Goal: Information Seeking & Learning: Learn about a topic

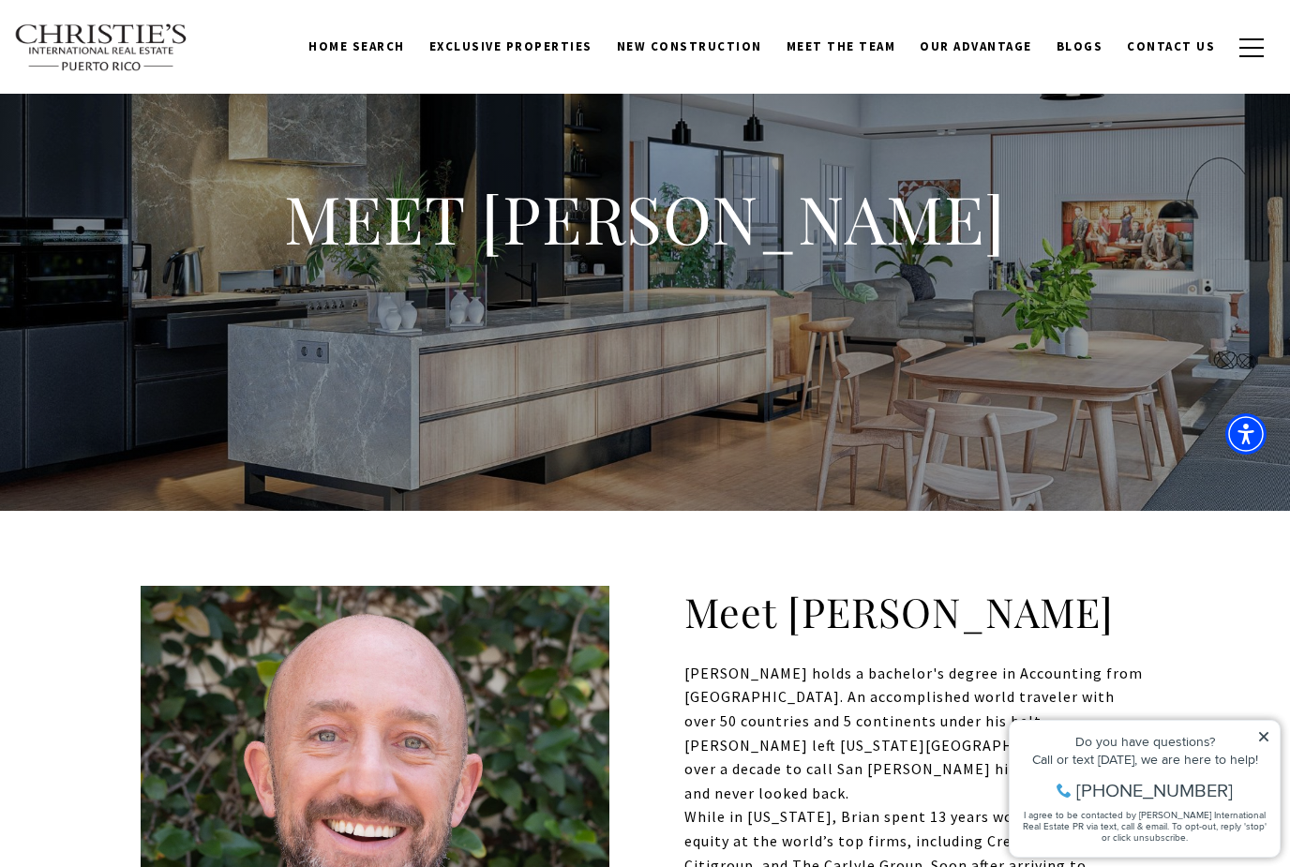
scroll to position [2, 0]
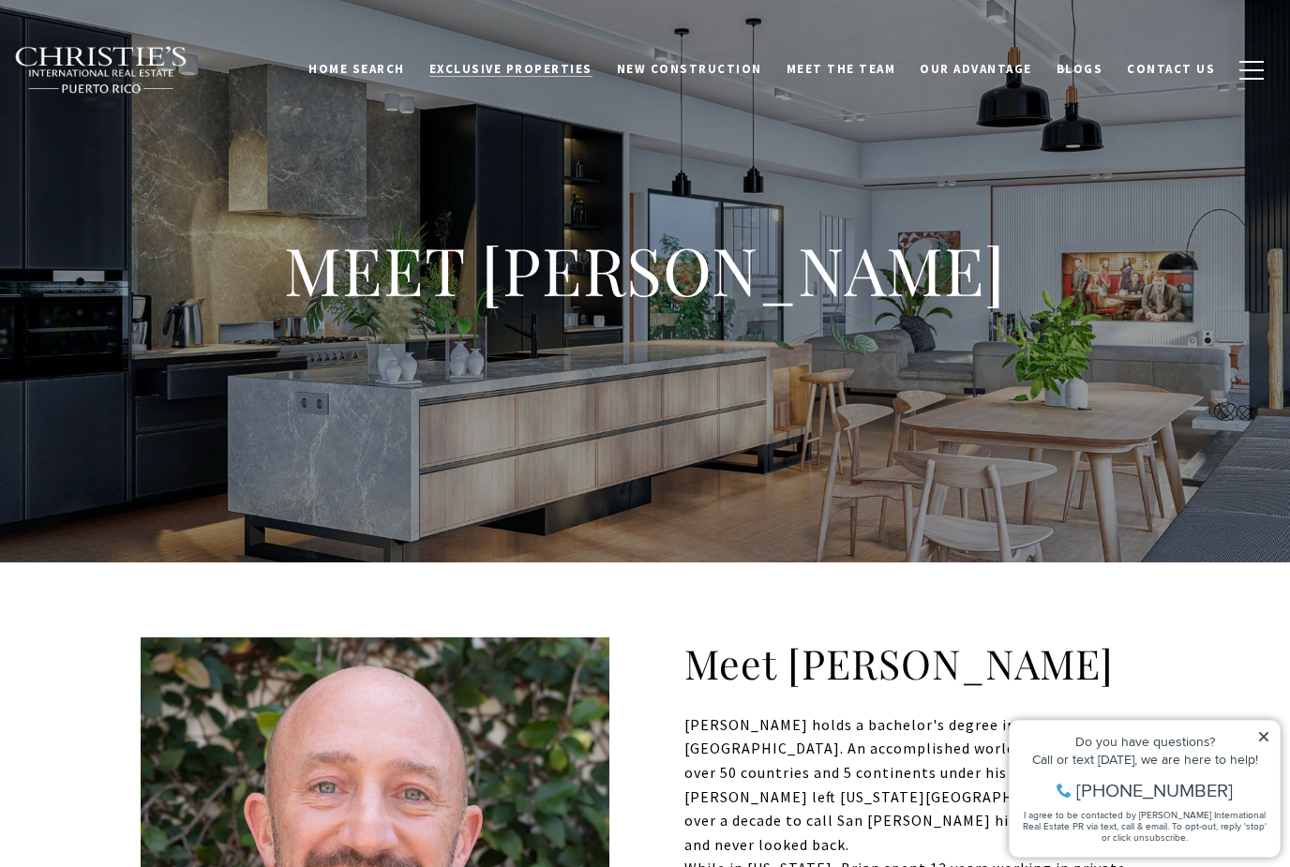
click at [554, 68] on span "Exclusive Properties" at bounding box center [511, 69] width 163 height 16
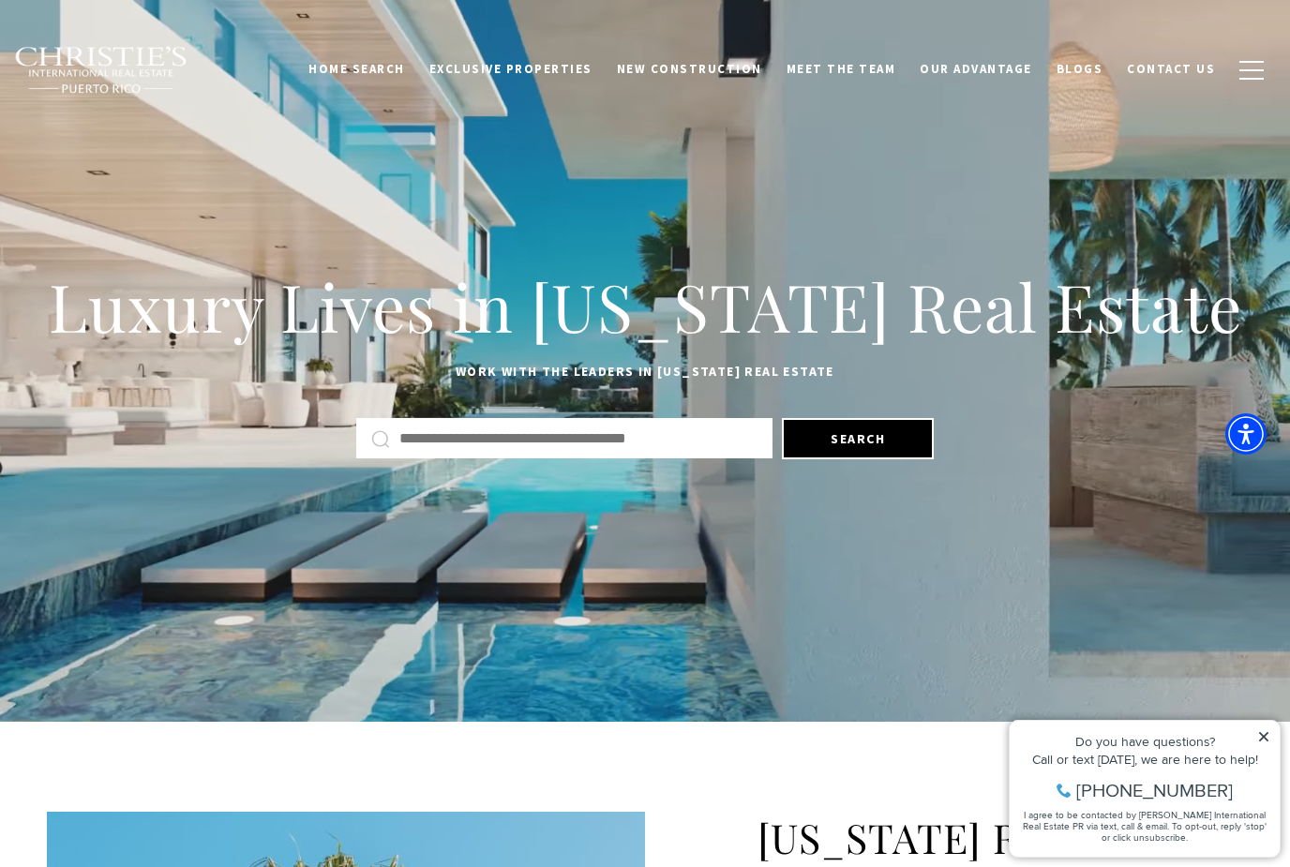
click at [546, 437] on input "Search by Address, City, or Neighborhood" at bounding box center [579, 439] width 358 height 24
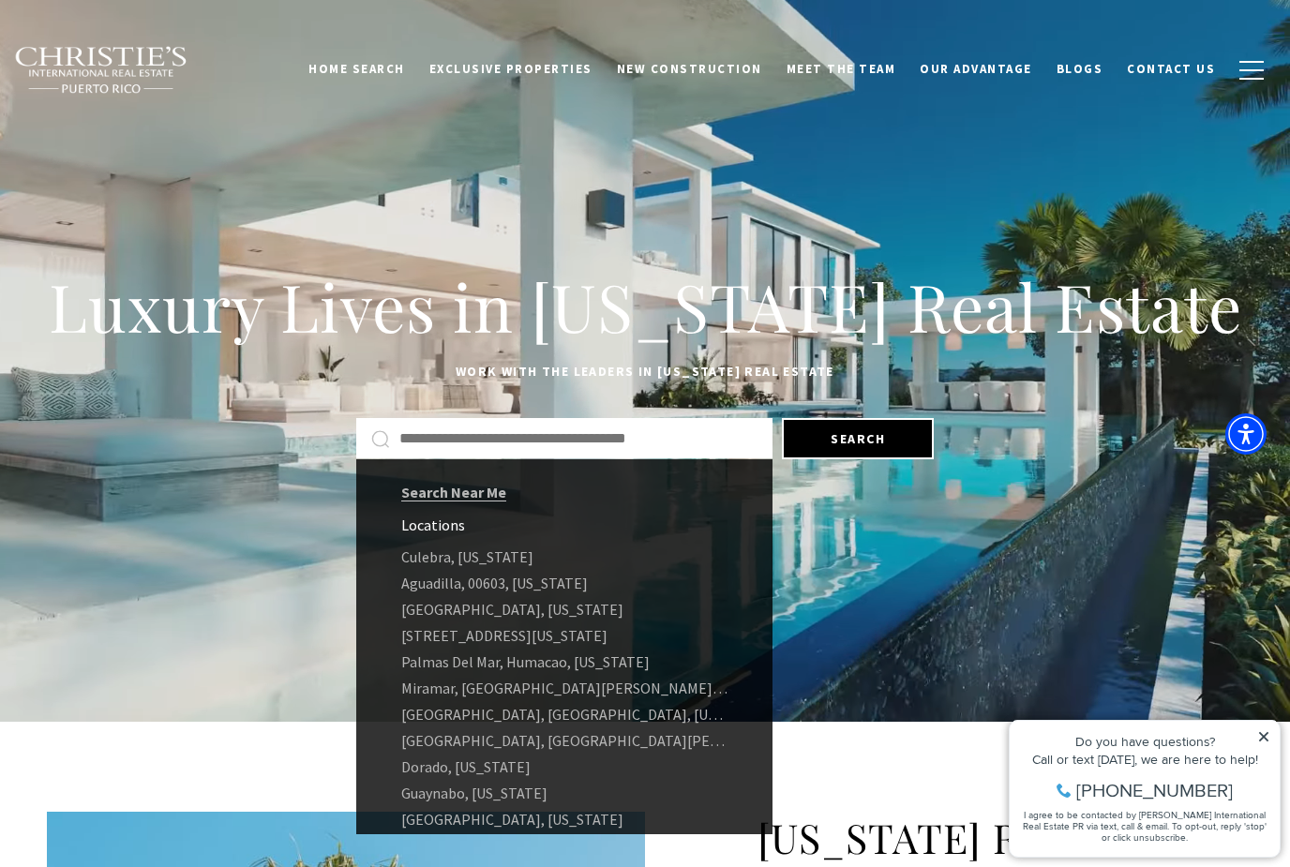
type input "*"
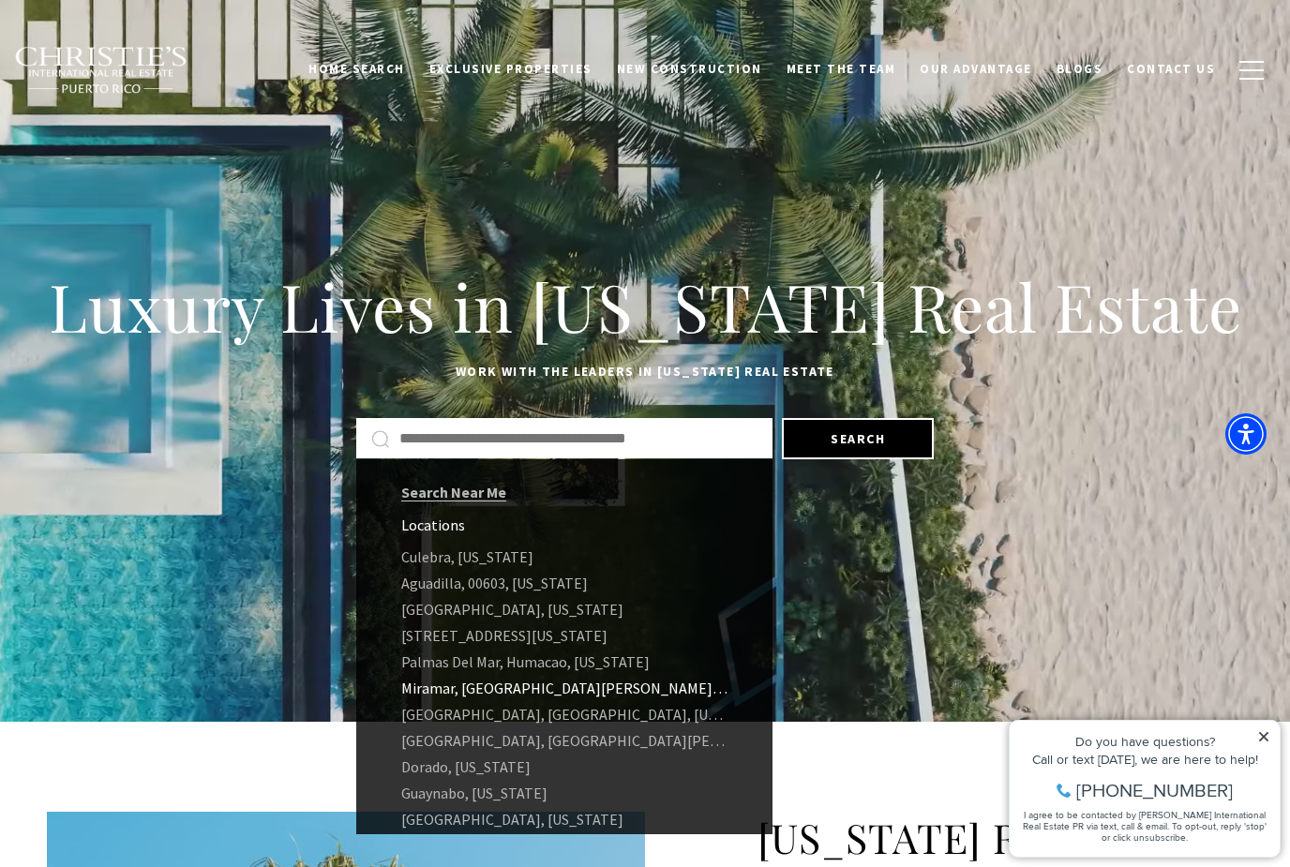
click at [465, 697] on link "Miramar, San Juan, 00907, Puerto Rico" at bounding box center [564, 688] width 416 height 26
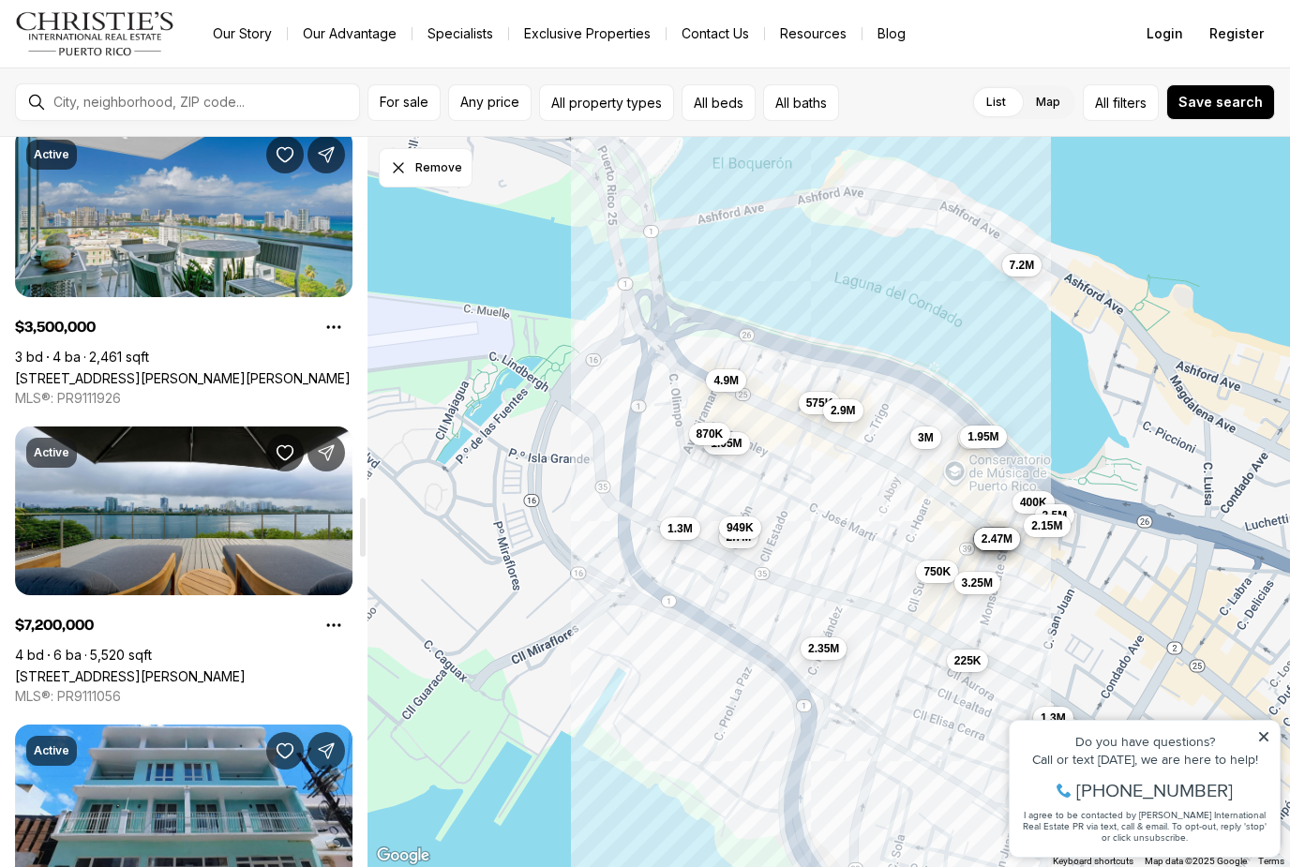
scroll to position [4698, 0]
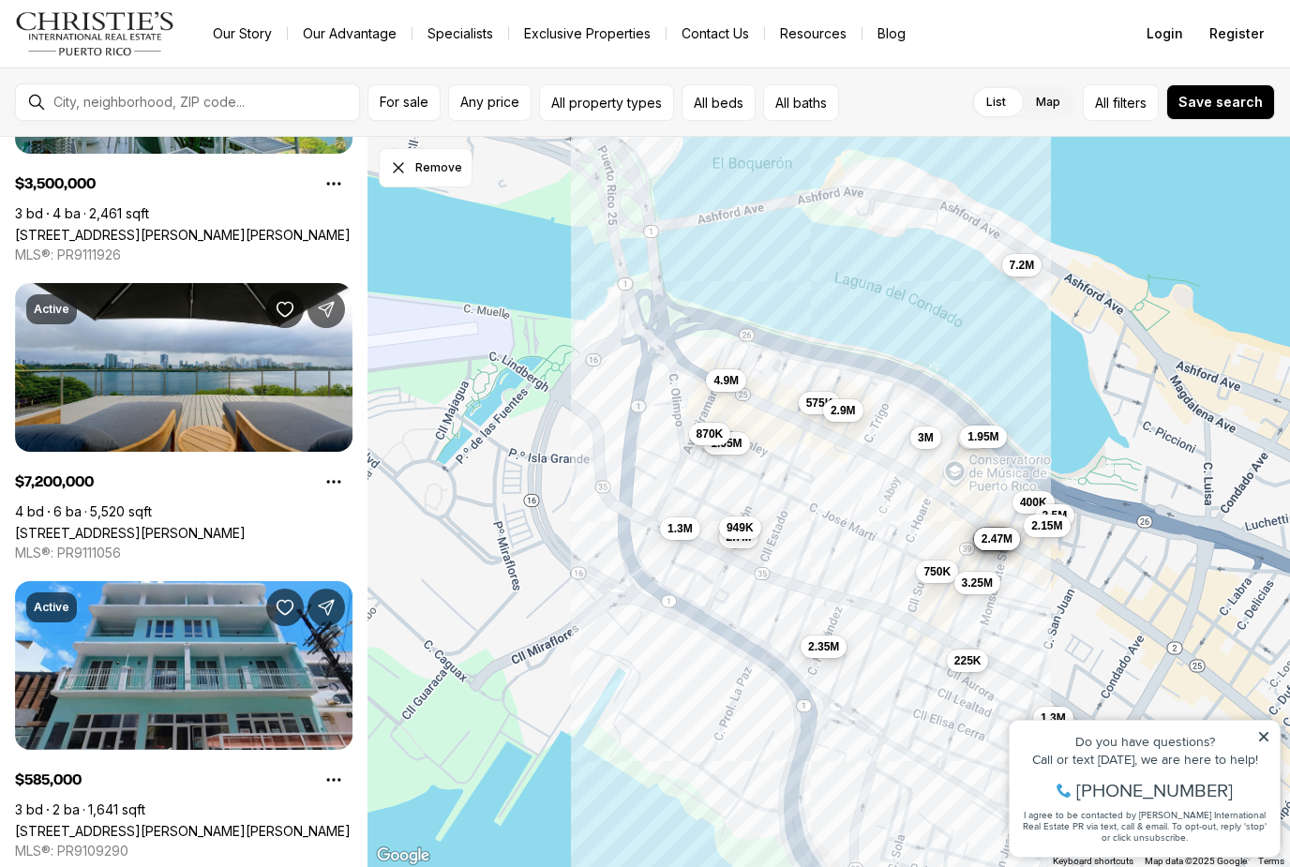
click at [831, 650] on span "2.35M" at bounding box center [823, 647] width 31 height 15
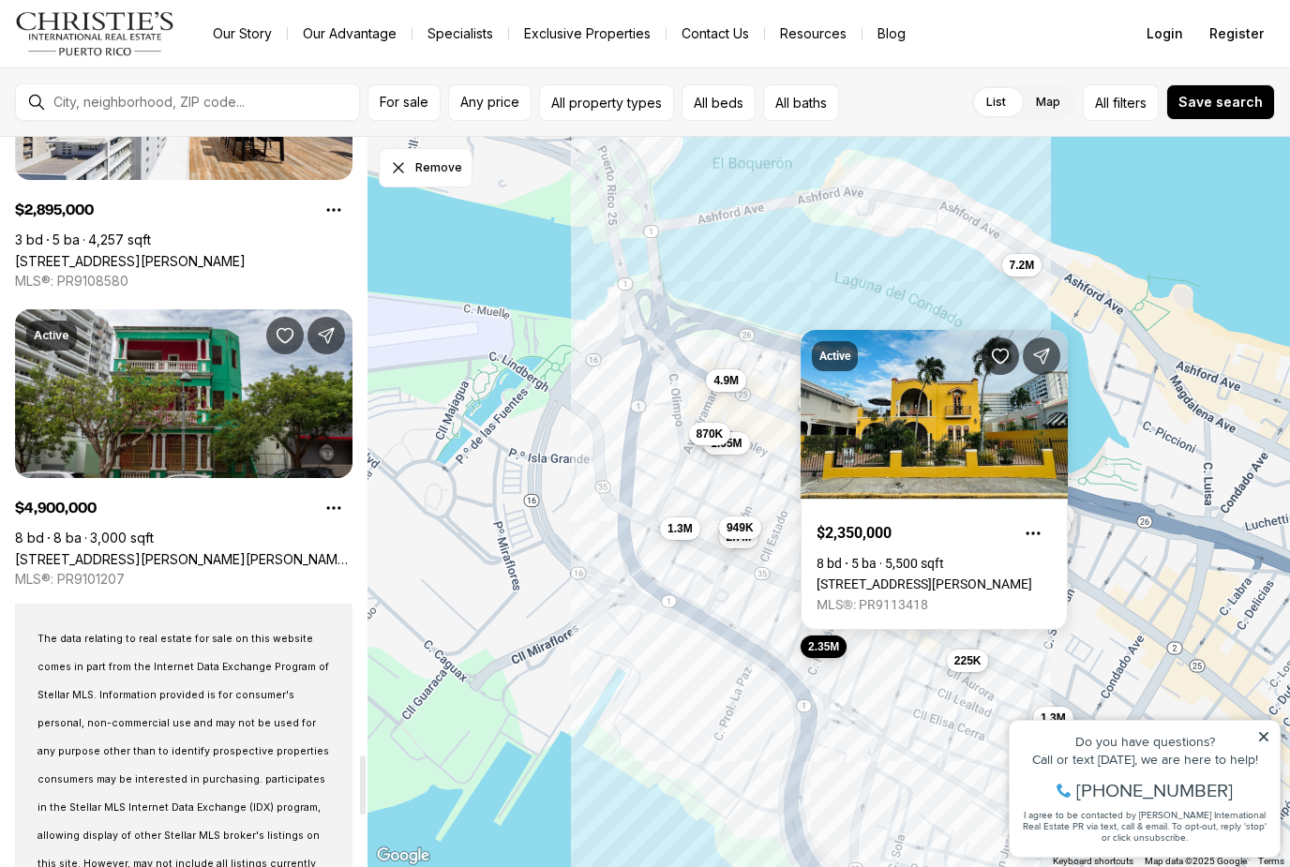
scroll to position [7653, 0]
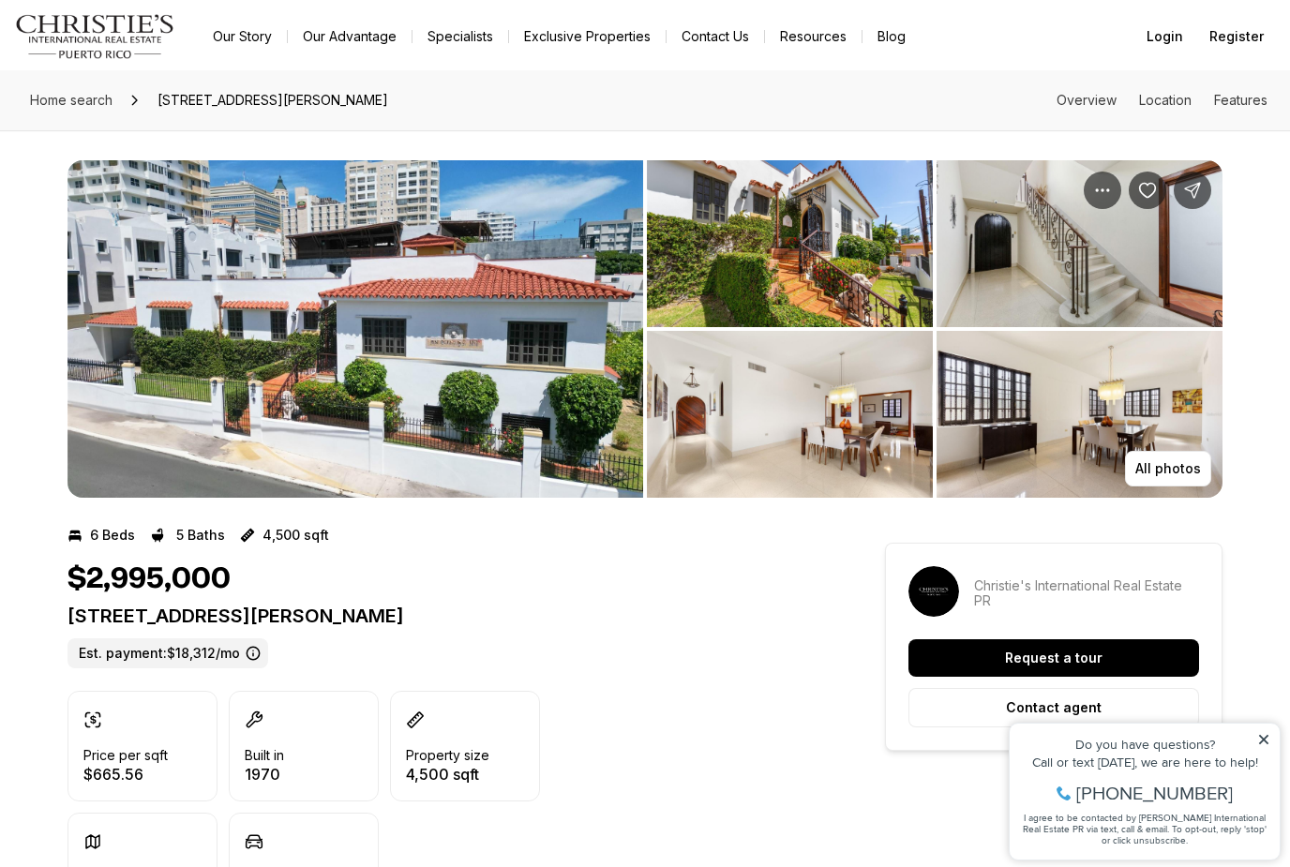
click at [355, 300] on img "View image gallery" at bounding box center [356, 327] width 576 height 338
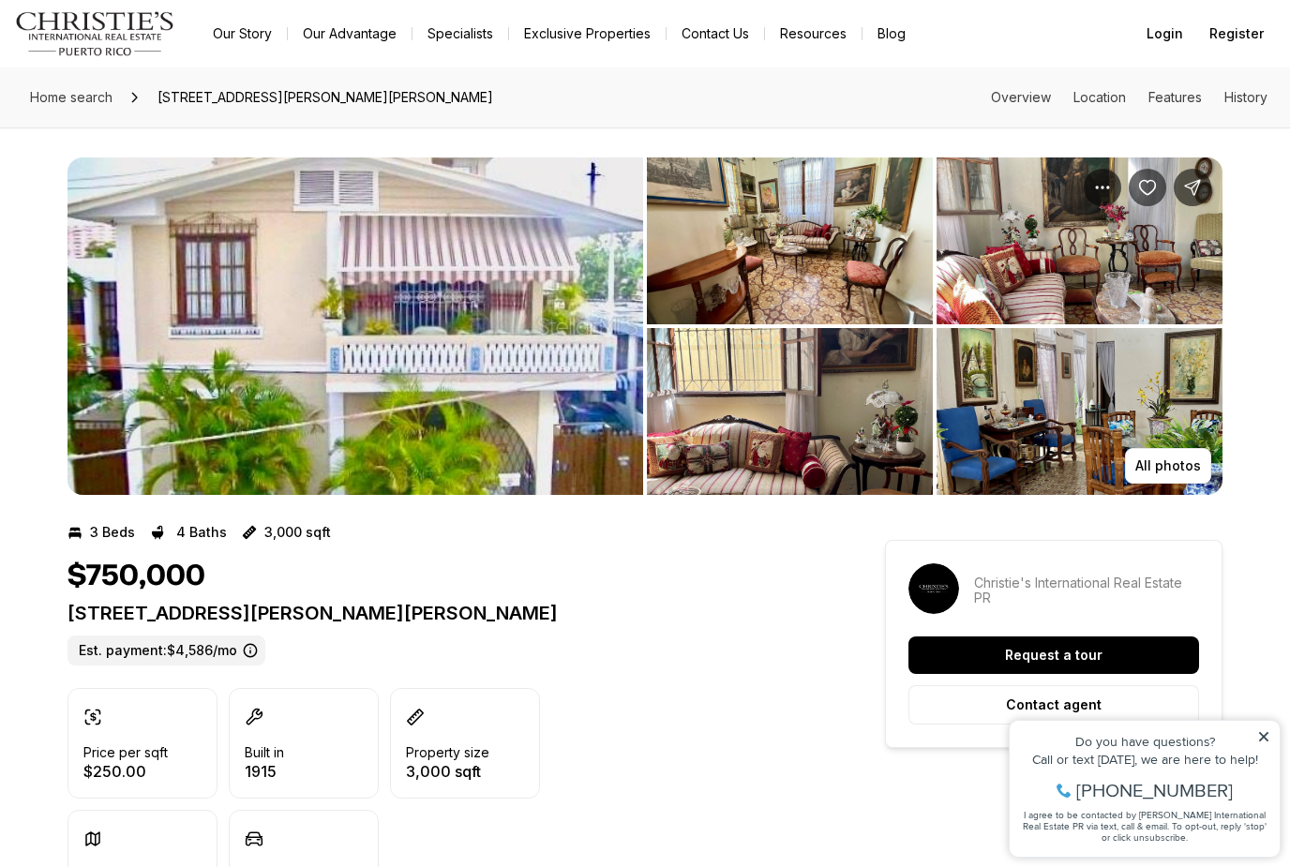
click at [426, 335] on img "View image gallery" at bounding box center [356, 327] width 576 height 338
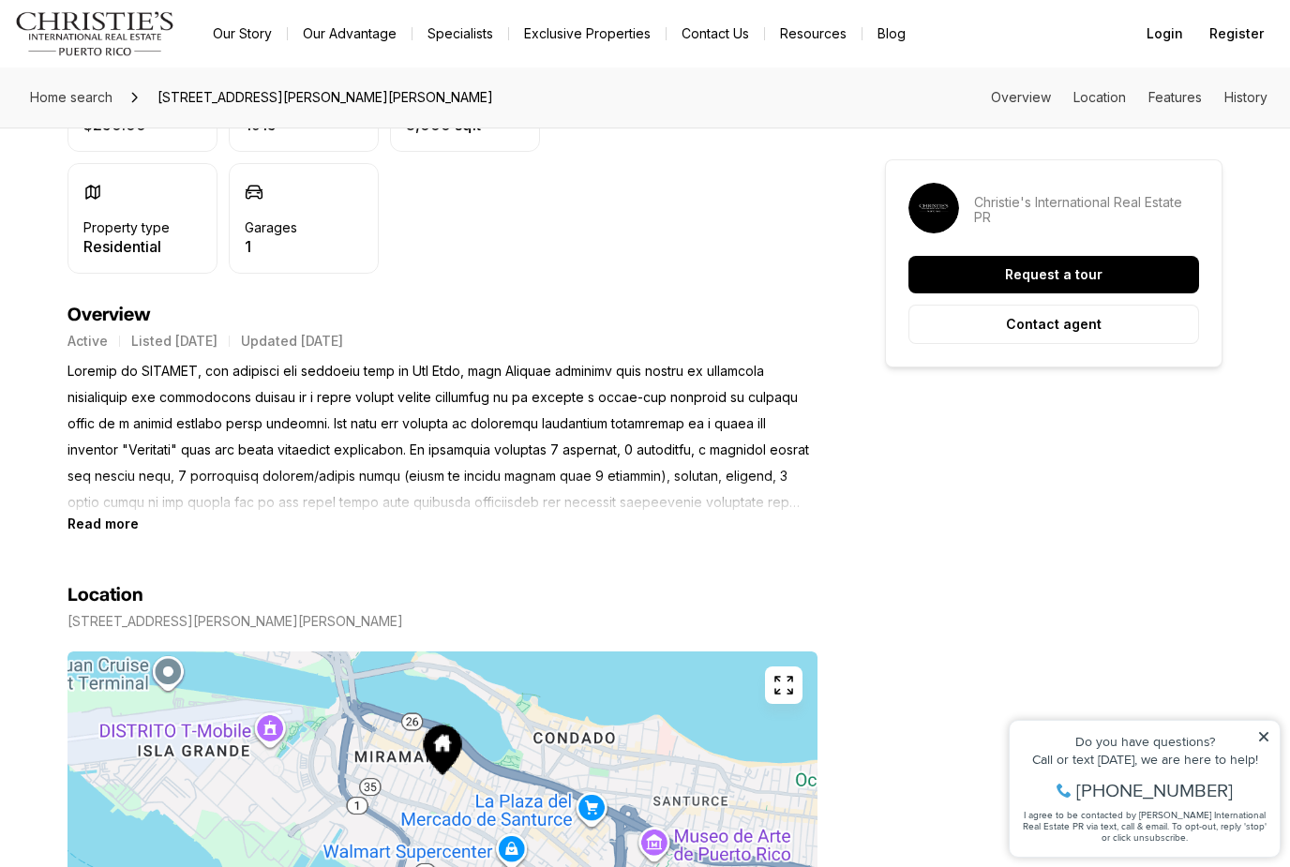
scroll to position [662, 0]
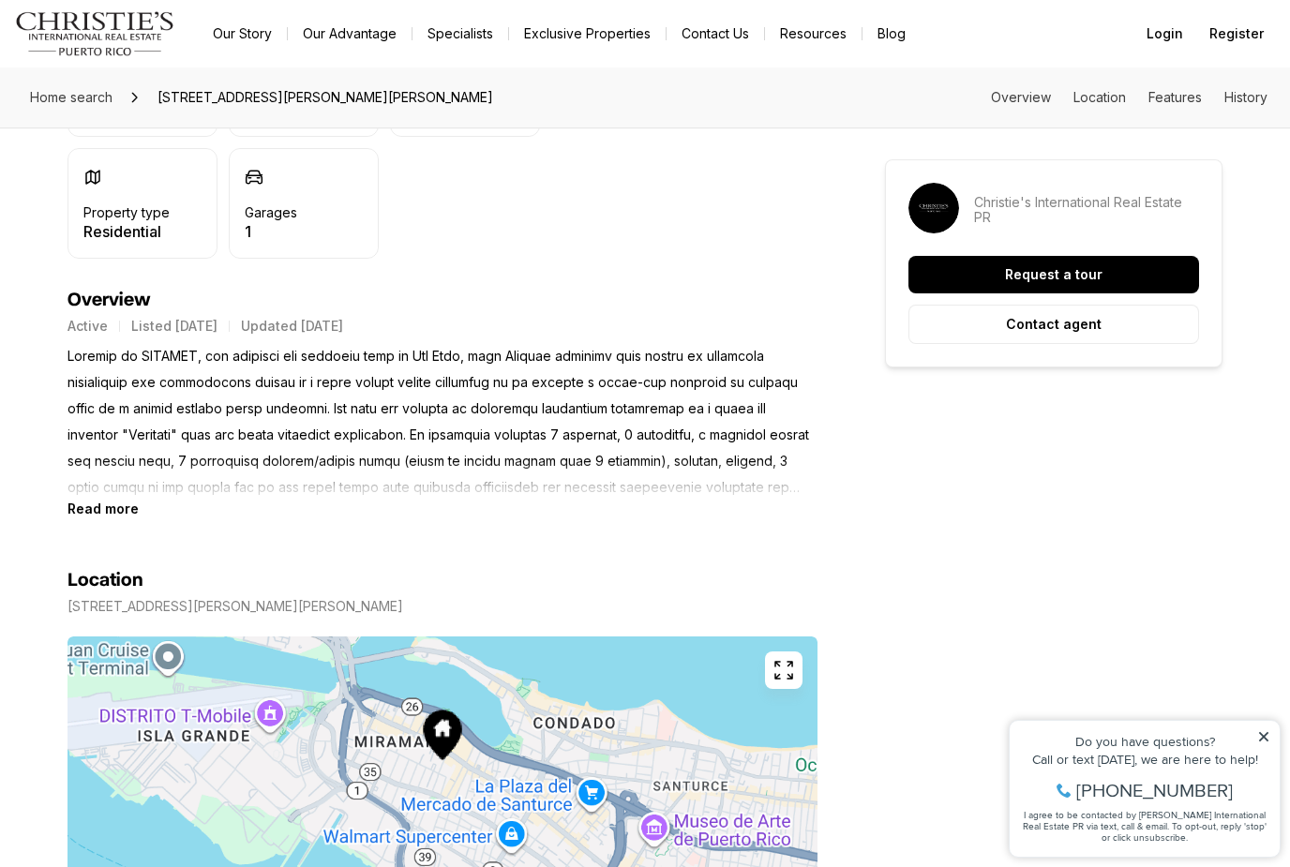
click at [784, 674] on icon "button" at bounding box center [784, 670] width 23 height 23
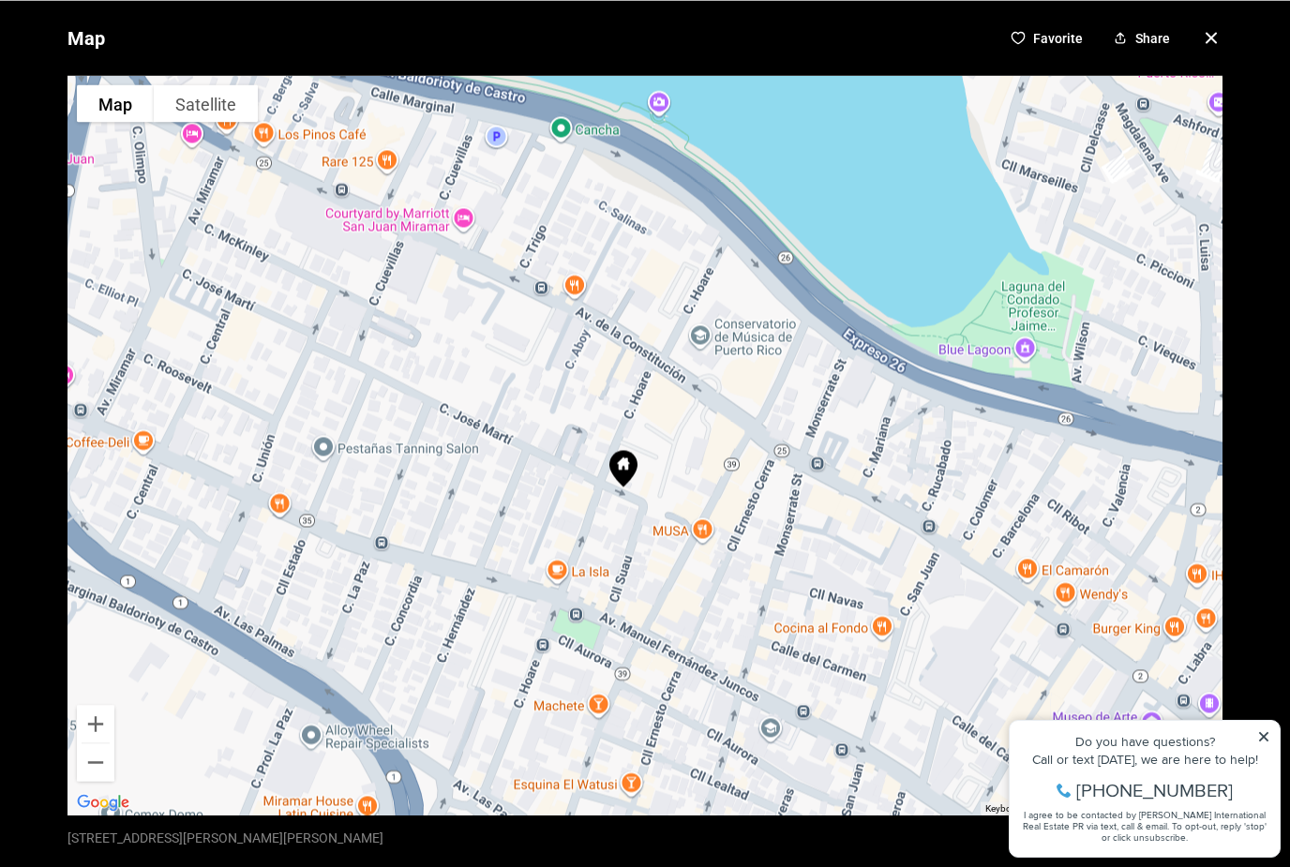
click at [1209, 38] on icon "button" at bounding box center [1211, 37] width 23 height 23
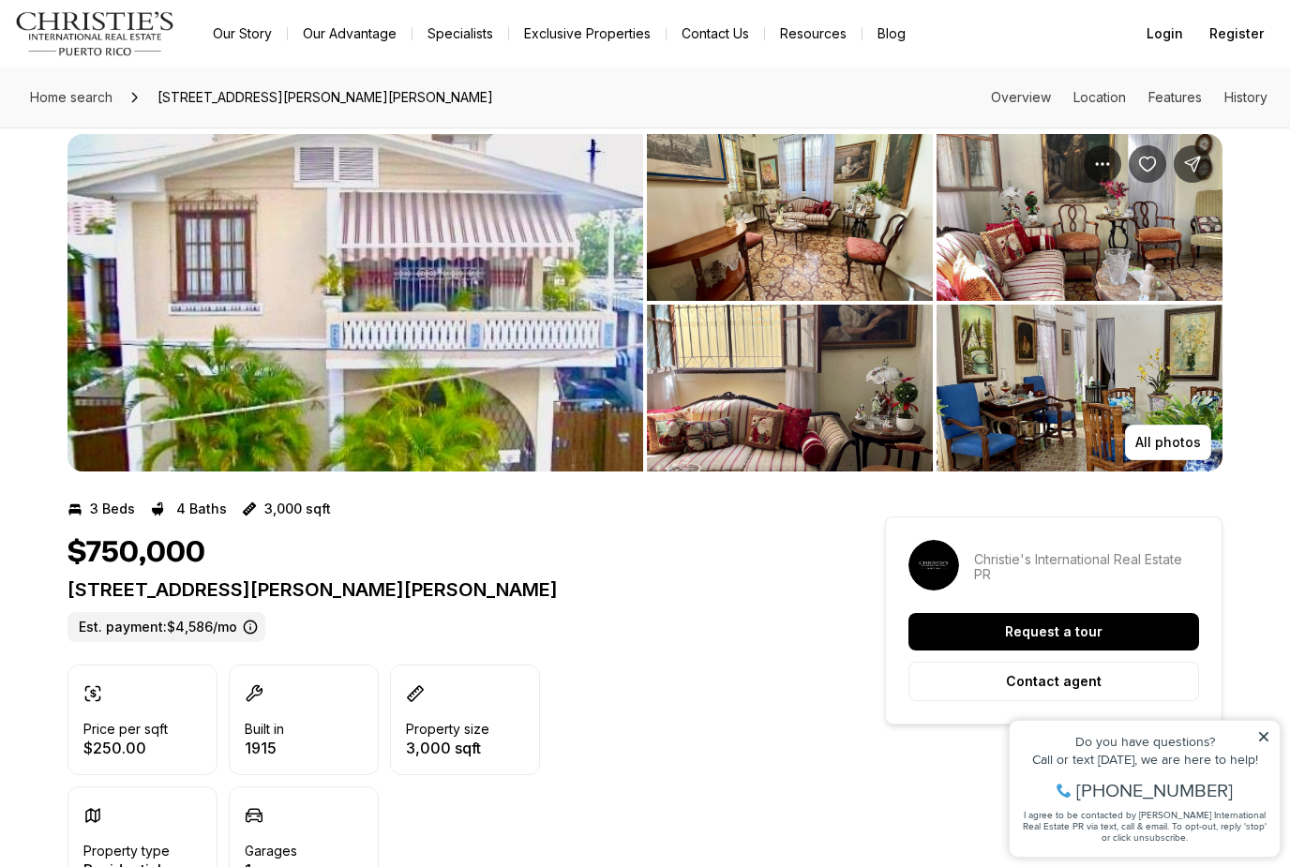
scroll to position [27, 0]
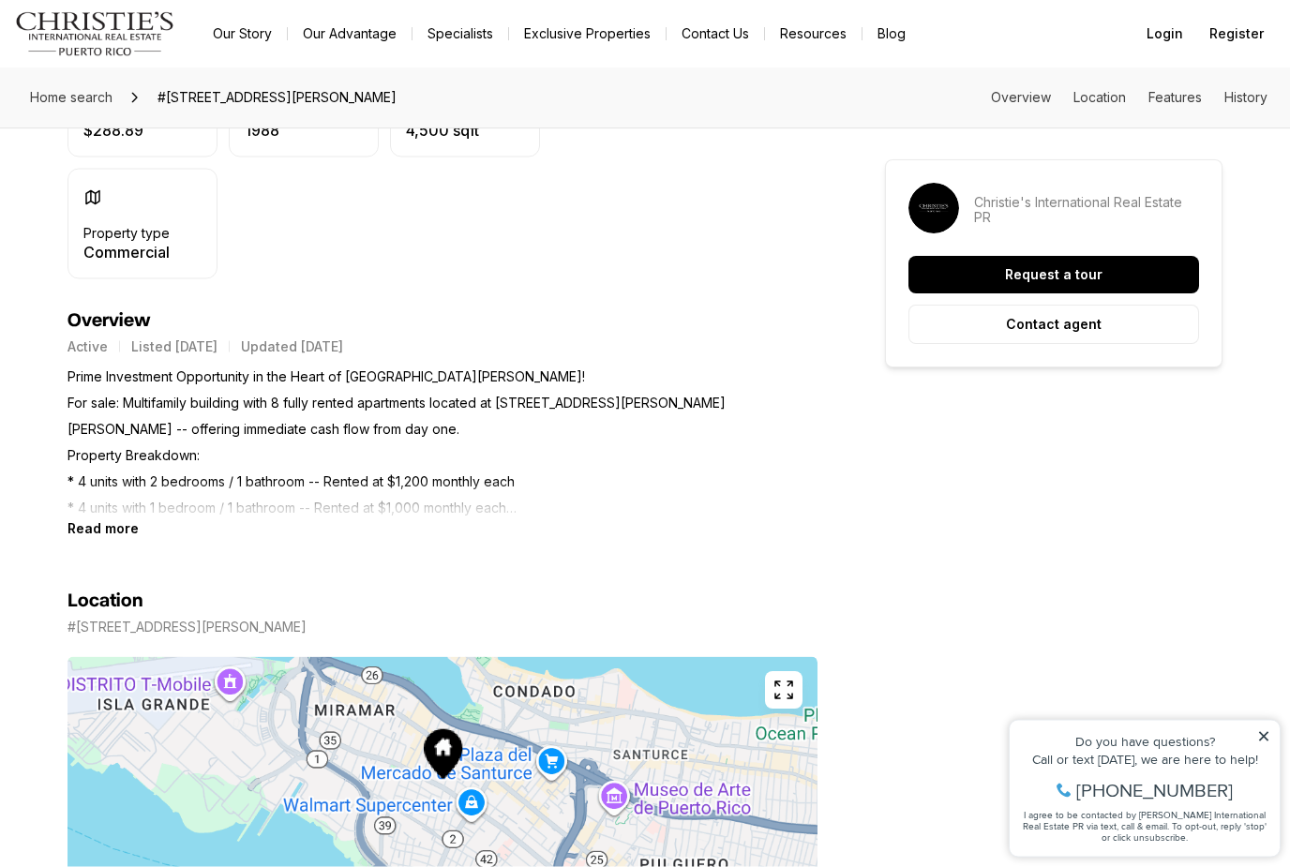
scroll to position [601, 0]
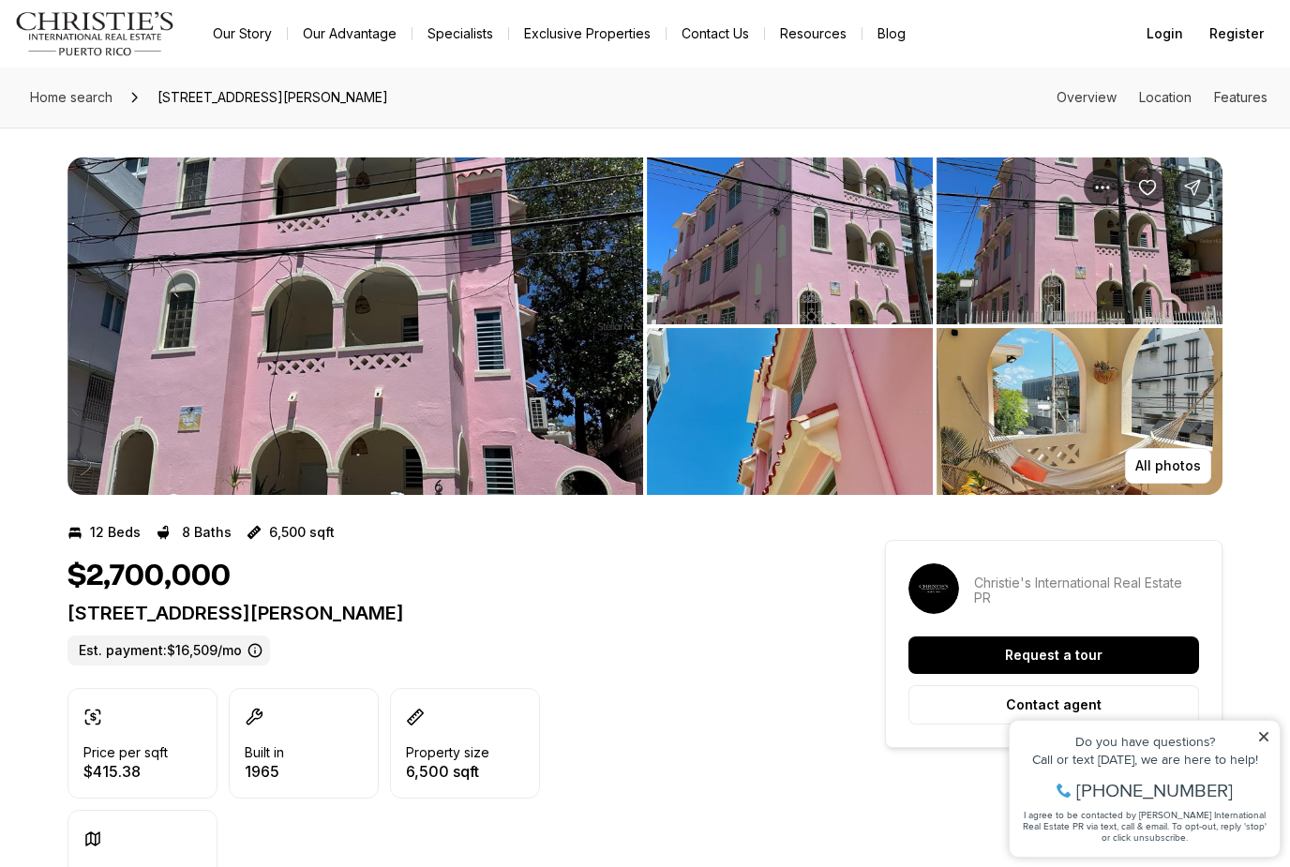
click at [448, 312] on img "View image gallery" at bounding box center [356, 327] width 576 height 338
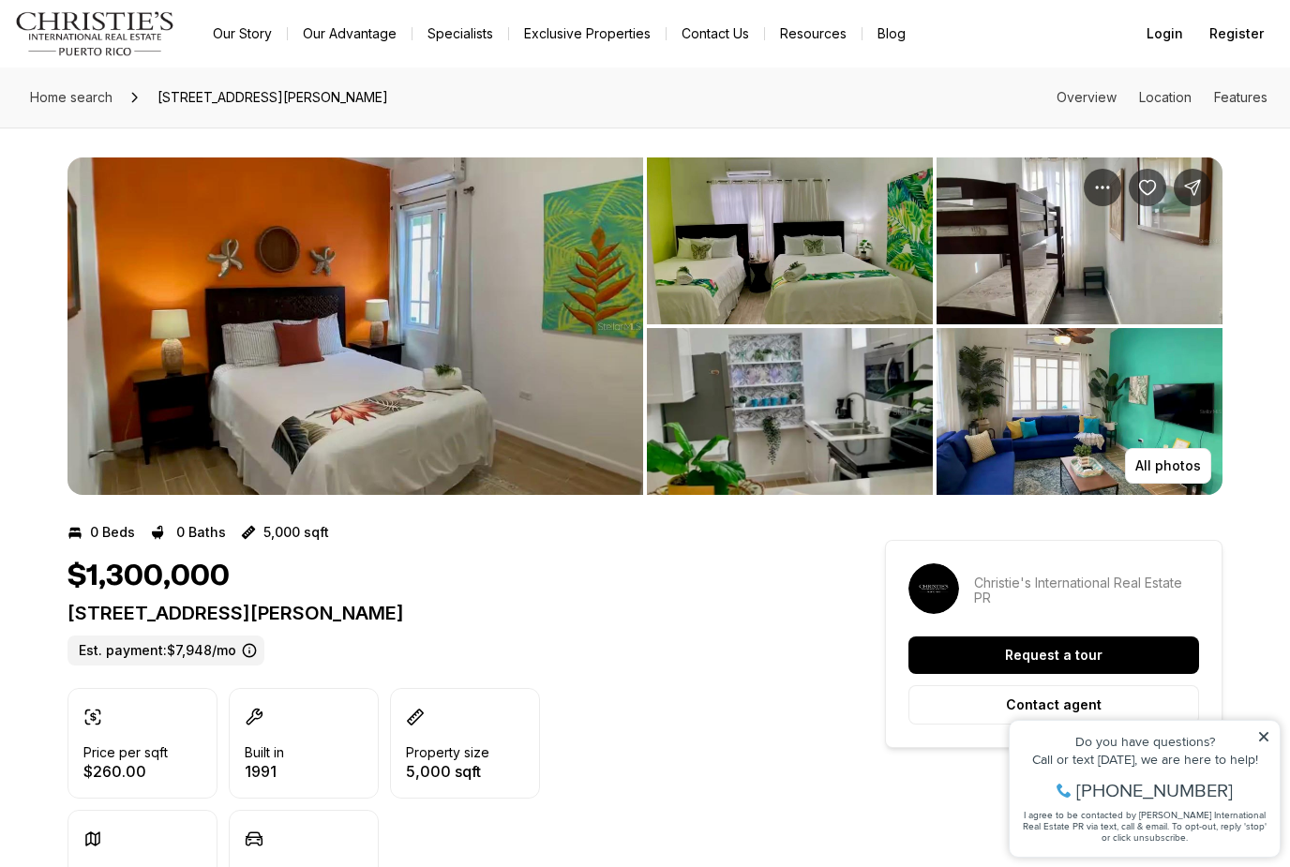
click at [411, 324] on img "View image gallery" at bounding box center [356, 327] width 576 height 338
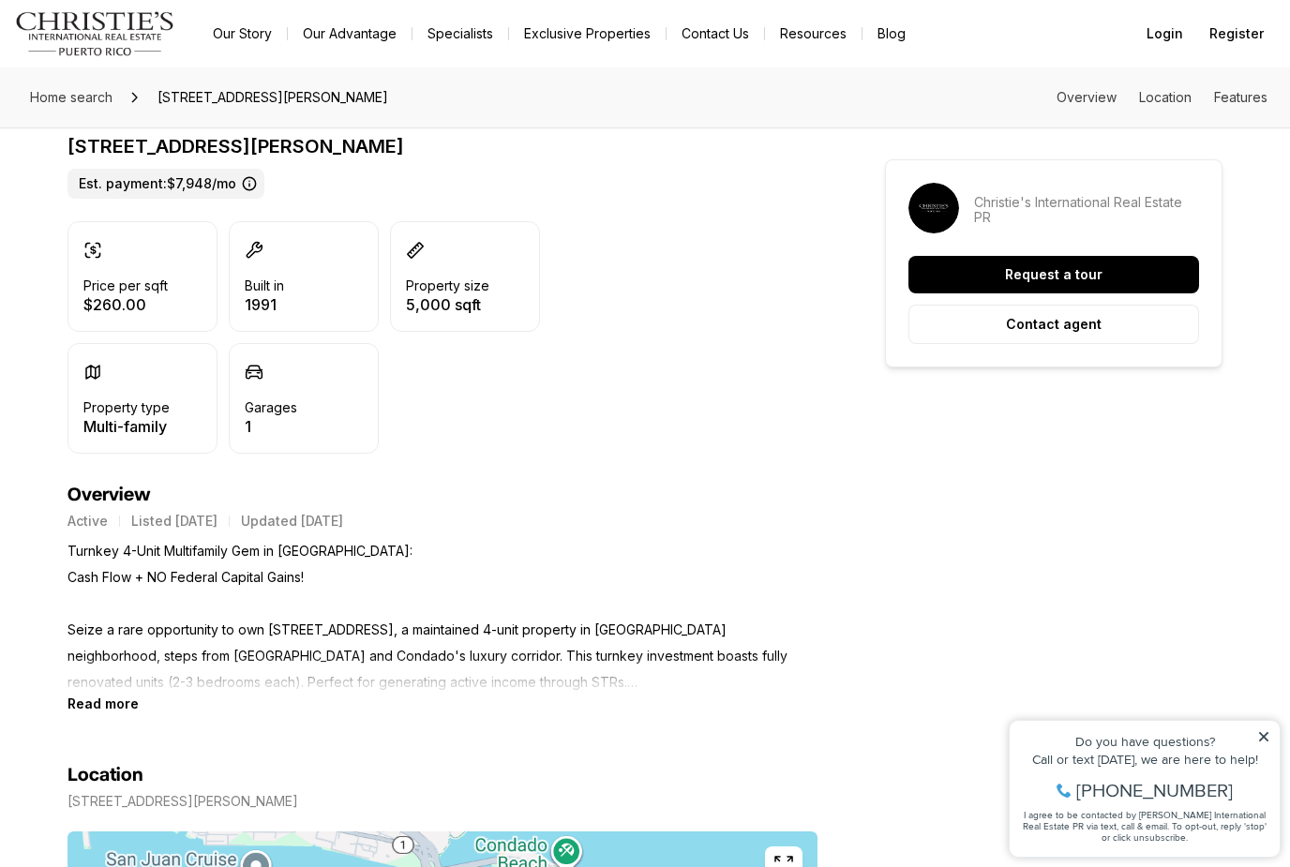
scroll to position [1073, 0]
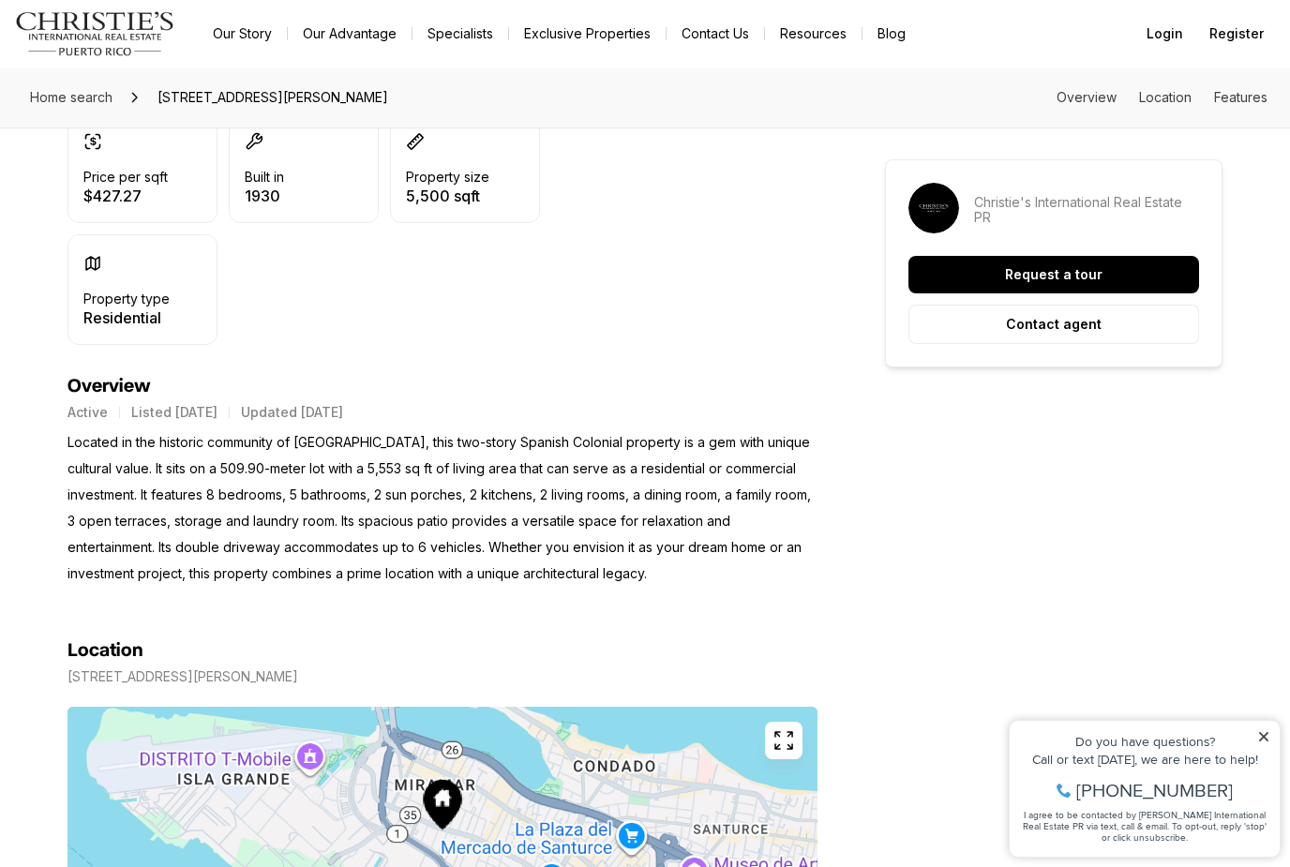
scroll to position [875, 0]
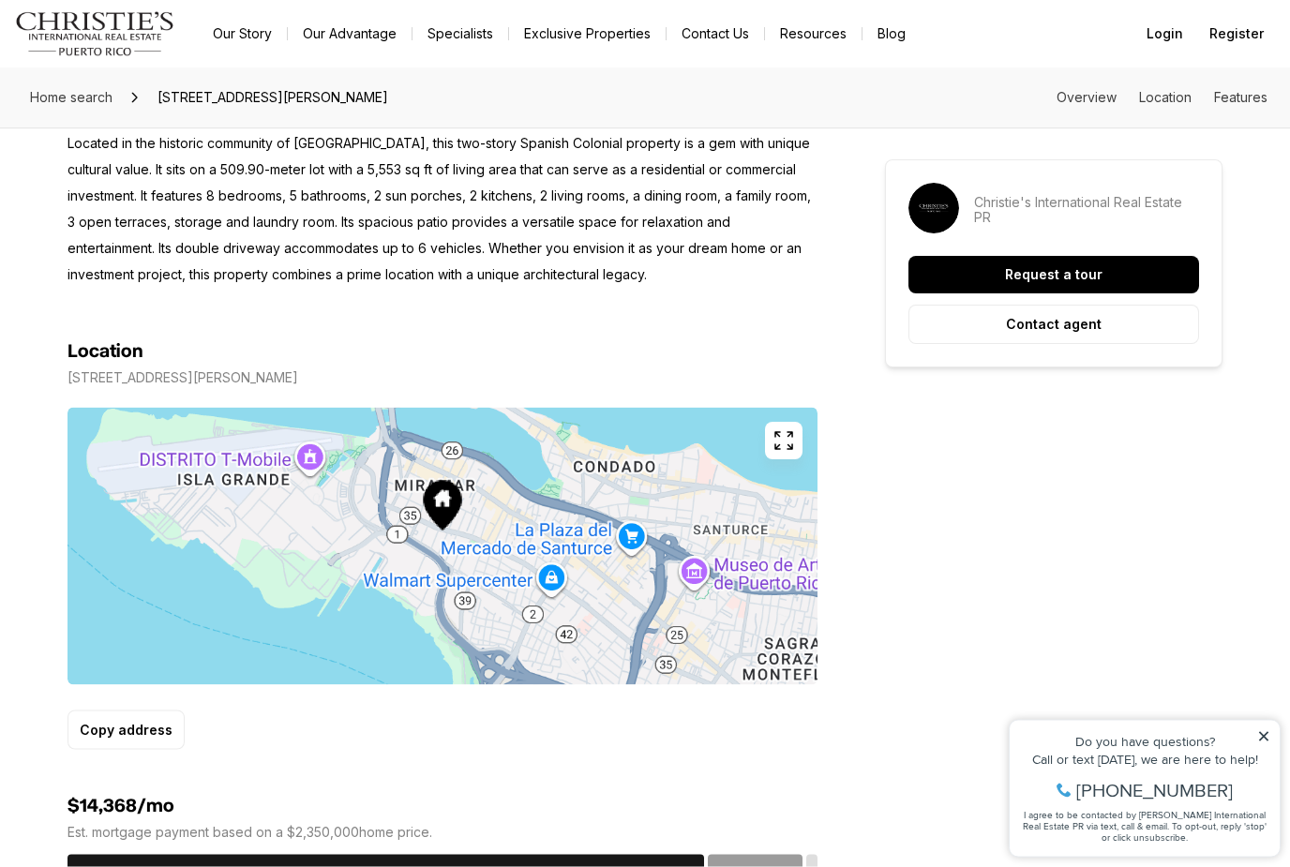
click at [784, 451] on icon "button" at bounding box center [784, 441] width 23 height 23
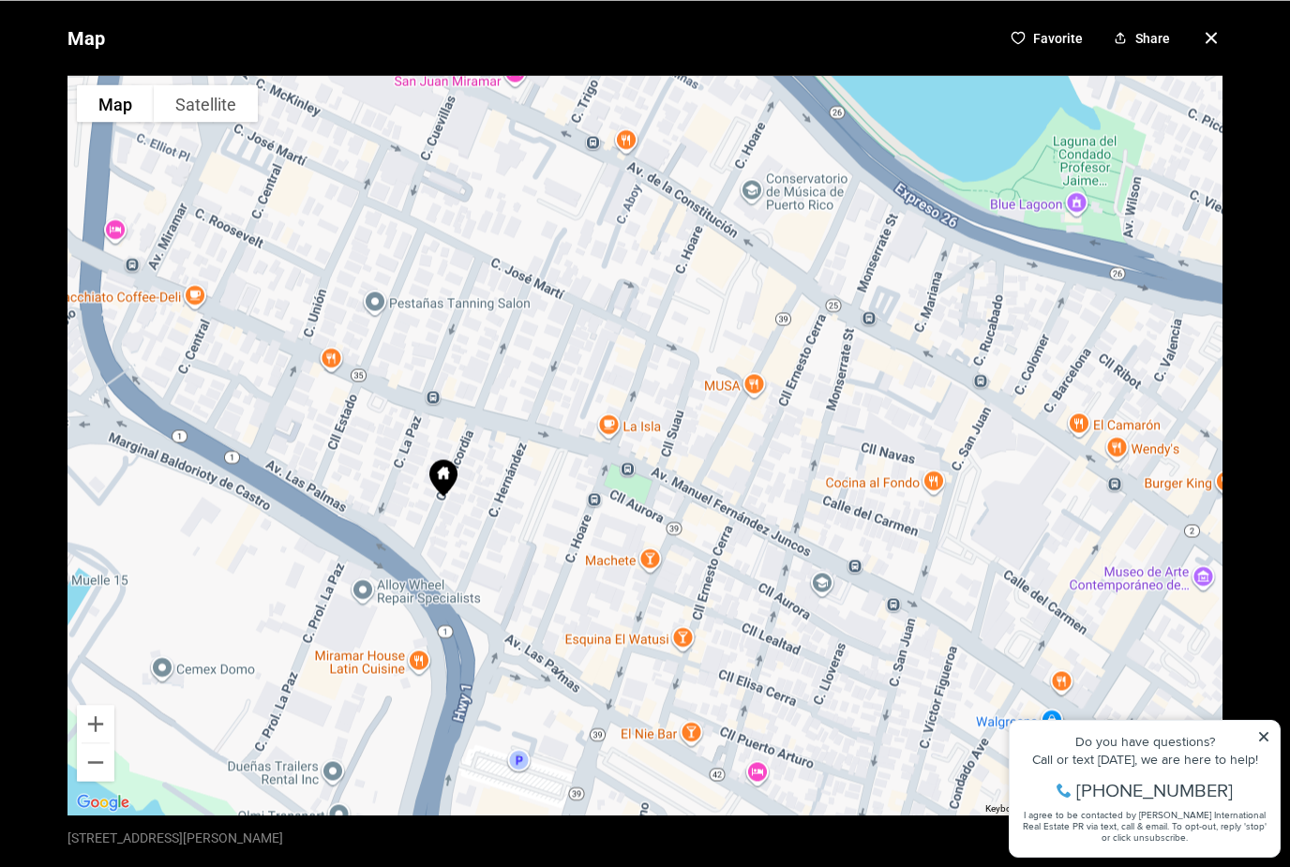
scroll to position [876, 0]
click at [1210, 44] on icon "button" at bounding box center [1211, 37] width 23 height 23
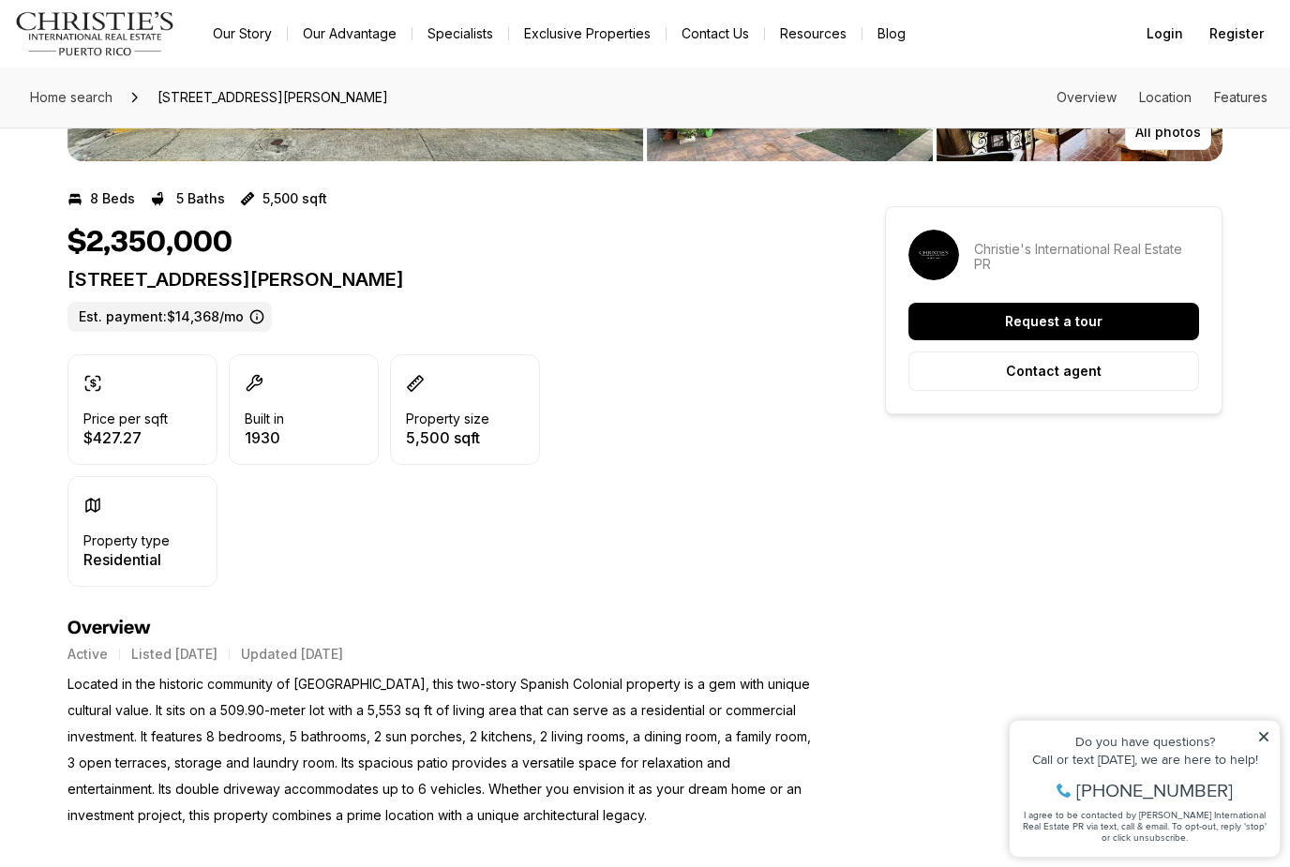
scroll to position [150, 0]
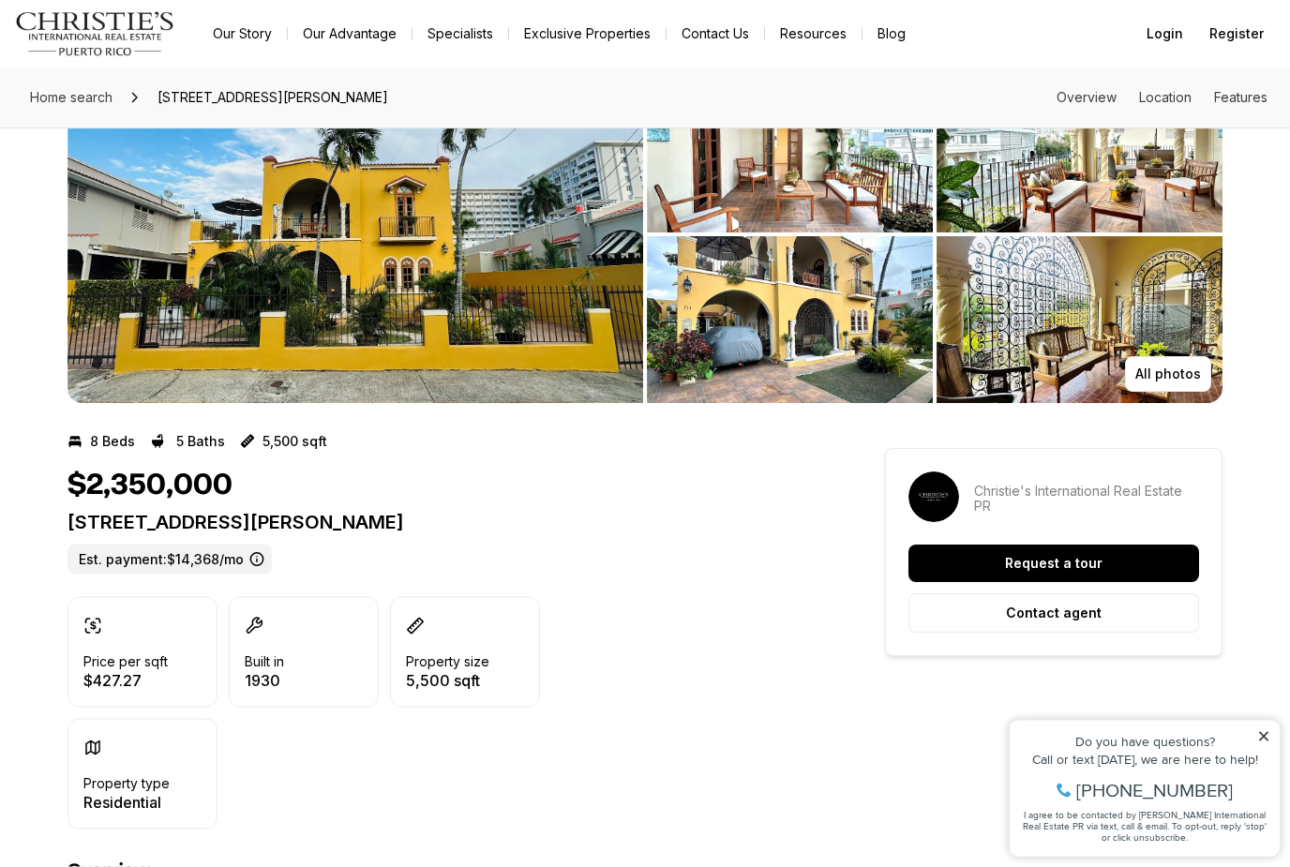
click at [373, 220] on img "View image gallery" at bounding box center [356, 236] width 576 height 338
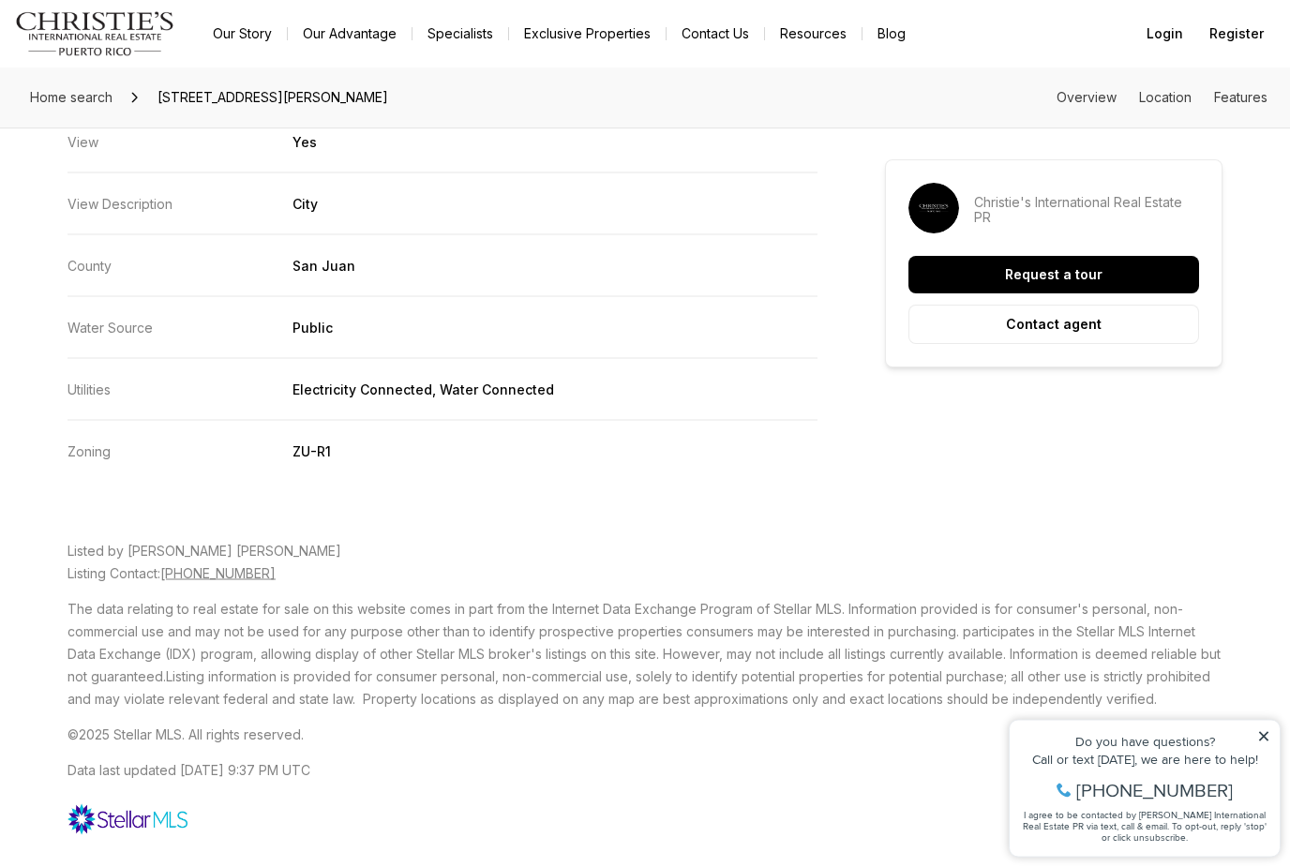
scroll to position [3918, 0]
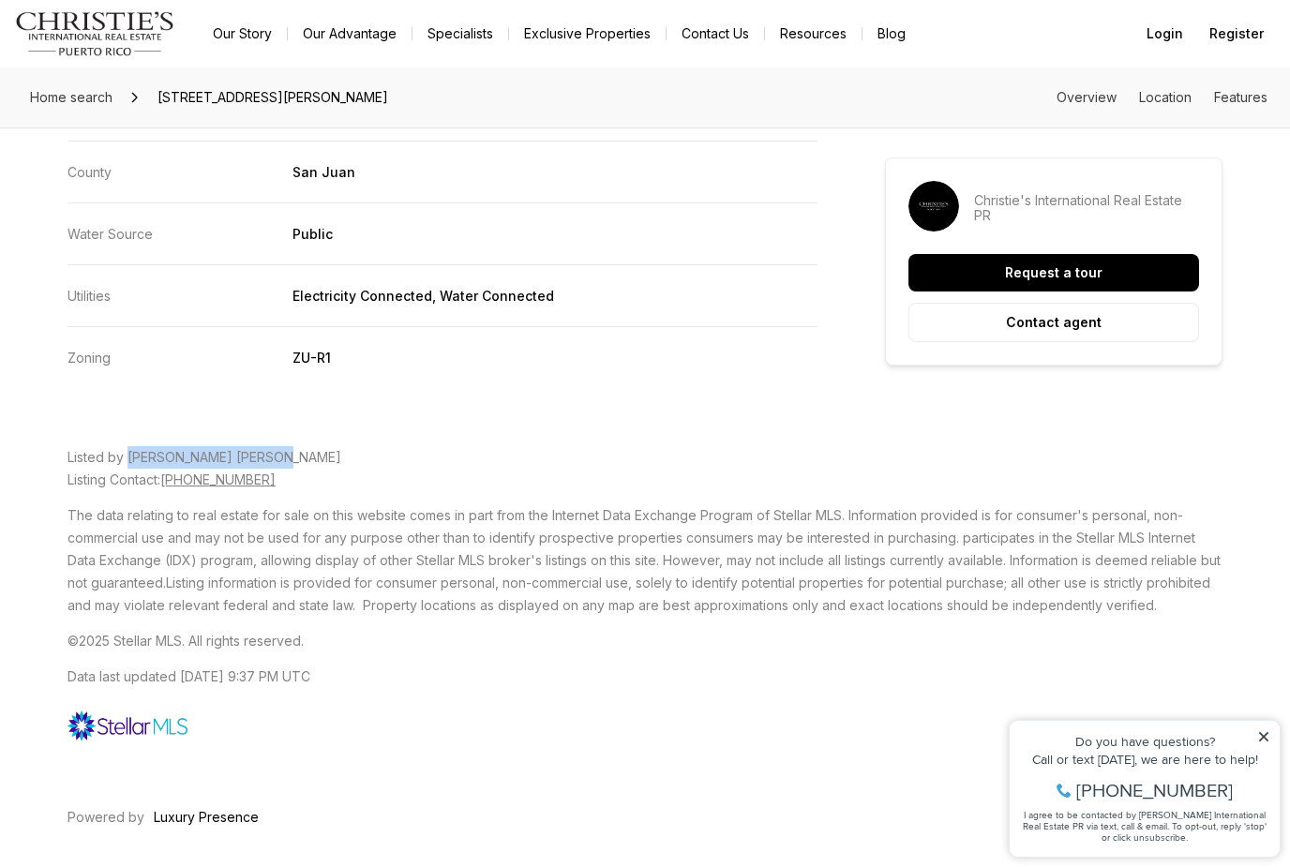
drag, startPoint x: 308, startPoint y: 488, endPoint x: 127, endPoint y: 483, distance: 181.1
click at [127, 465] on span "Listed by NATALIA COLON BERNARD" at bounding box center [205, 457] width 274 height 16
copy span "NATALIA COLON BERNARD"
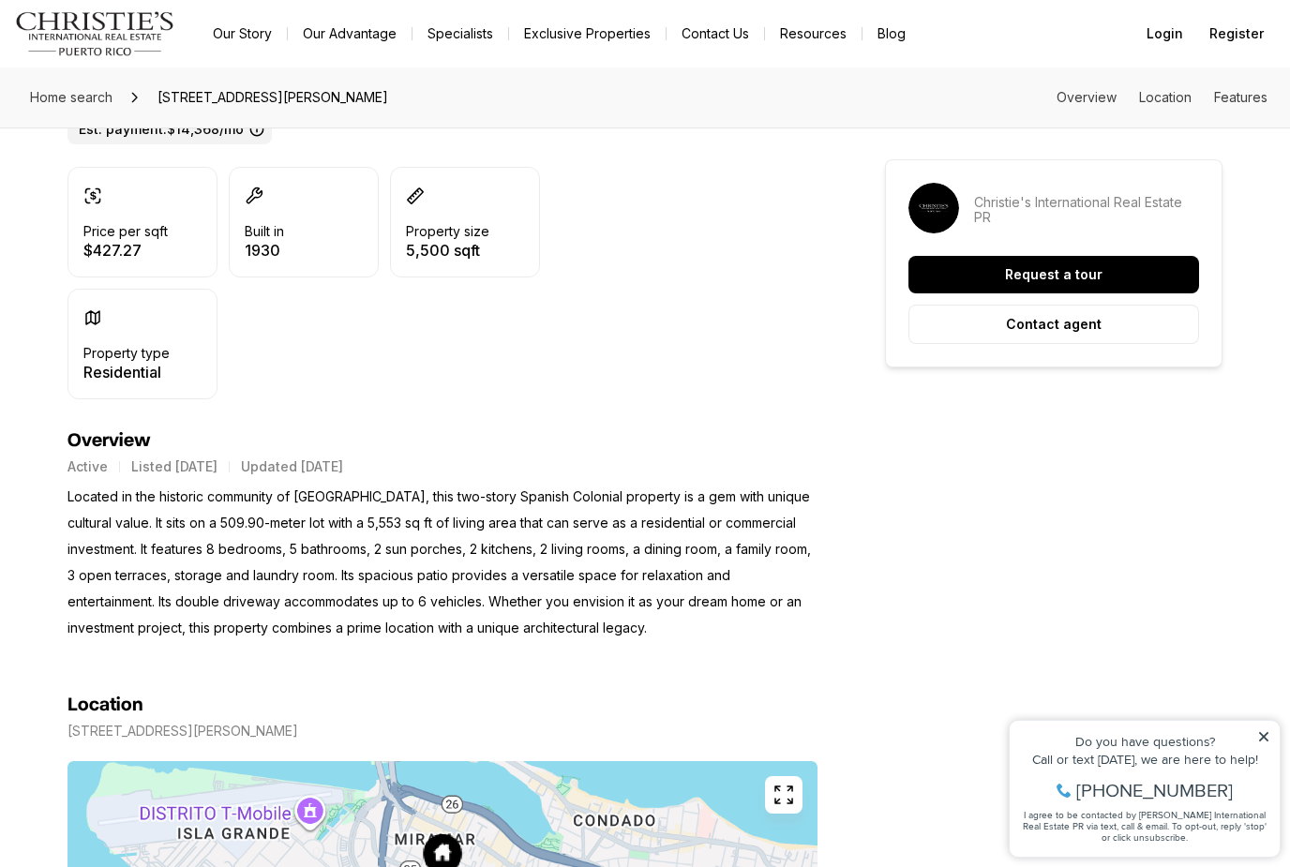
scroll to position [0, 0]
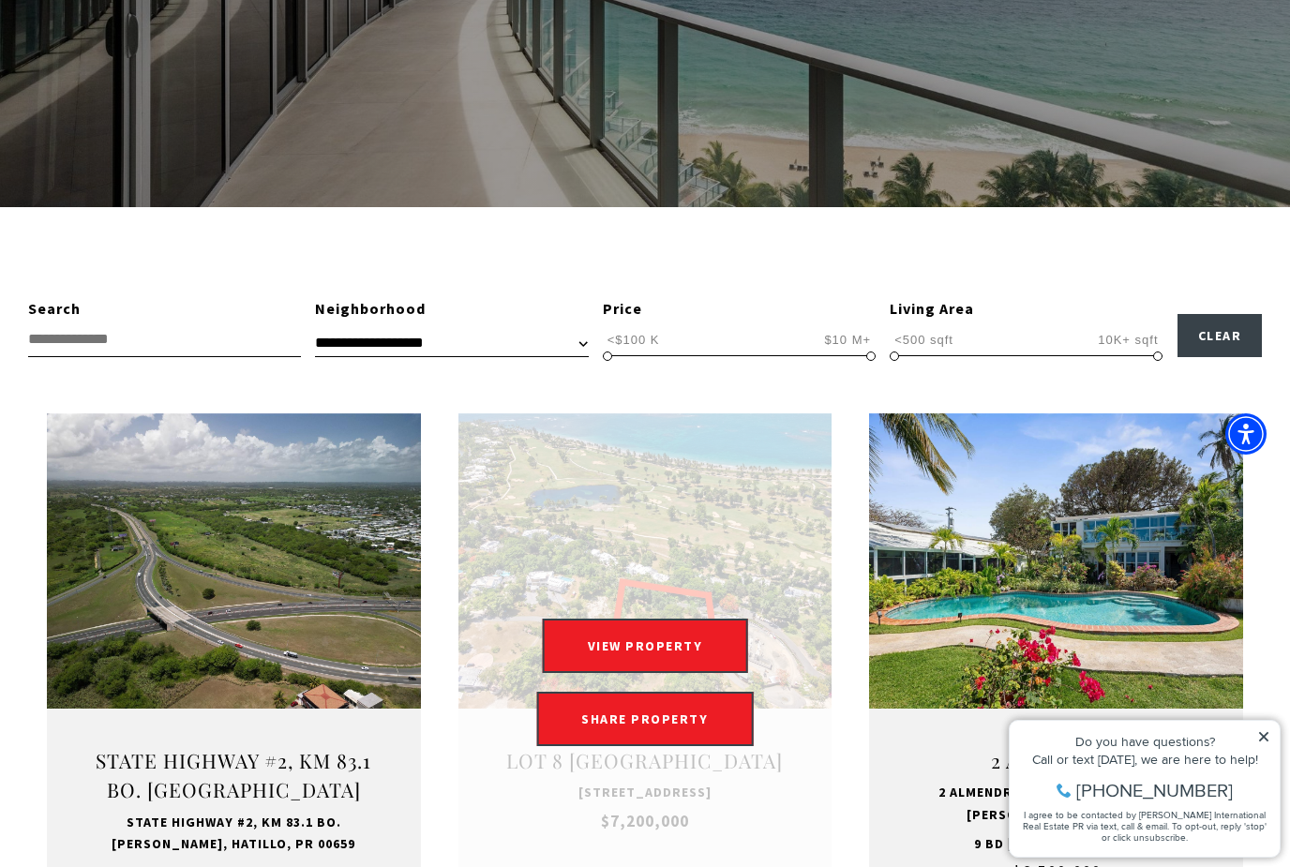
scroll to position [363, 0]
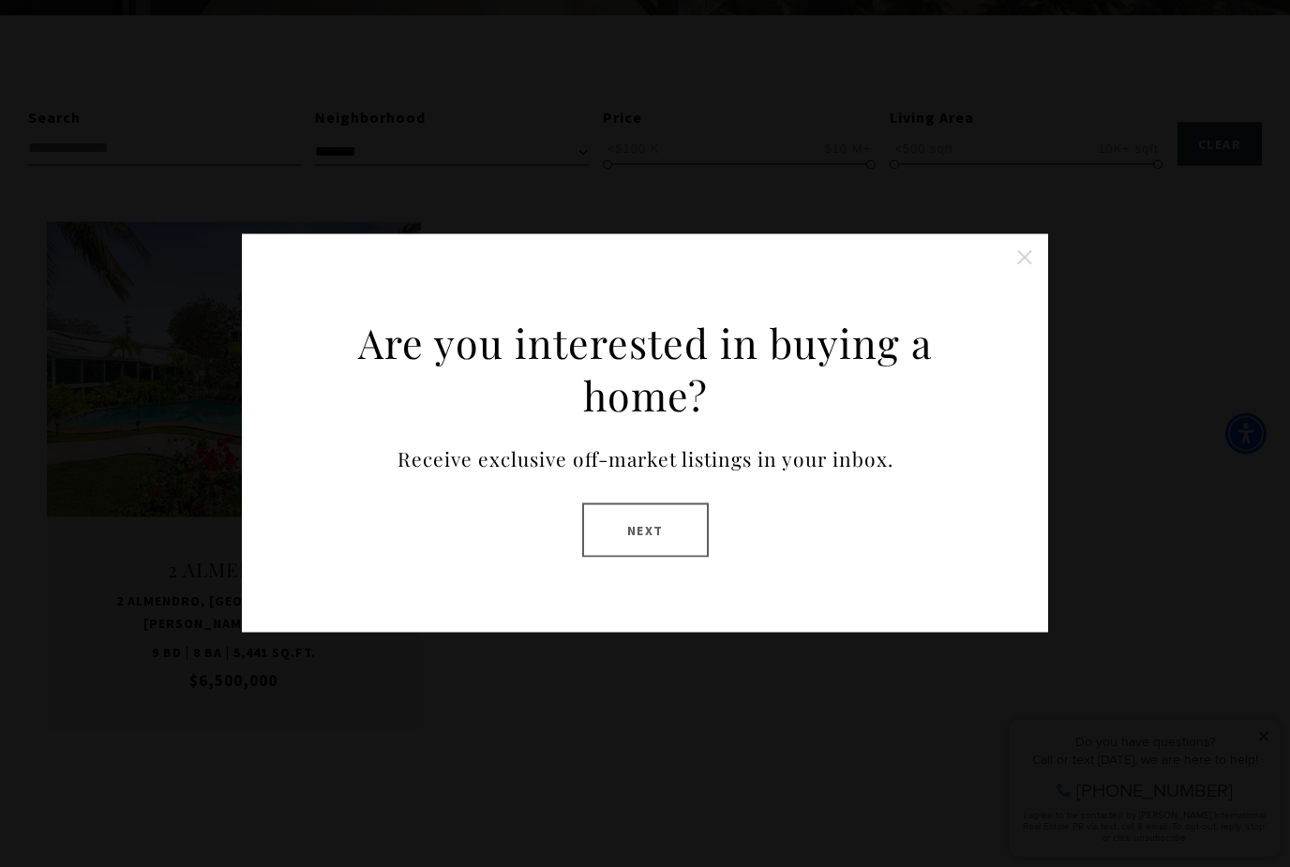
scroll to position [563, 0]
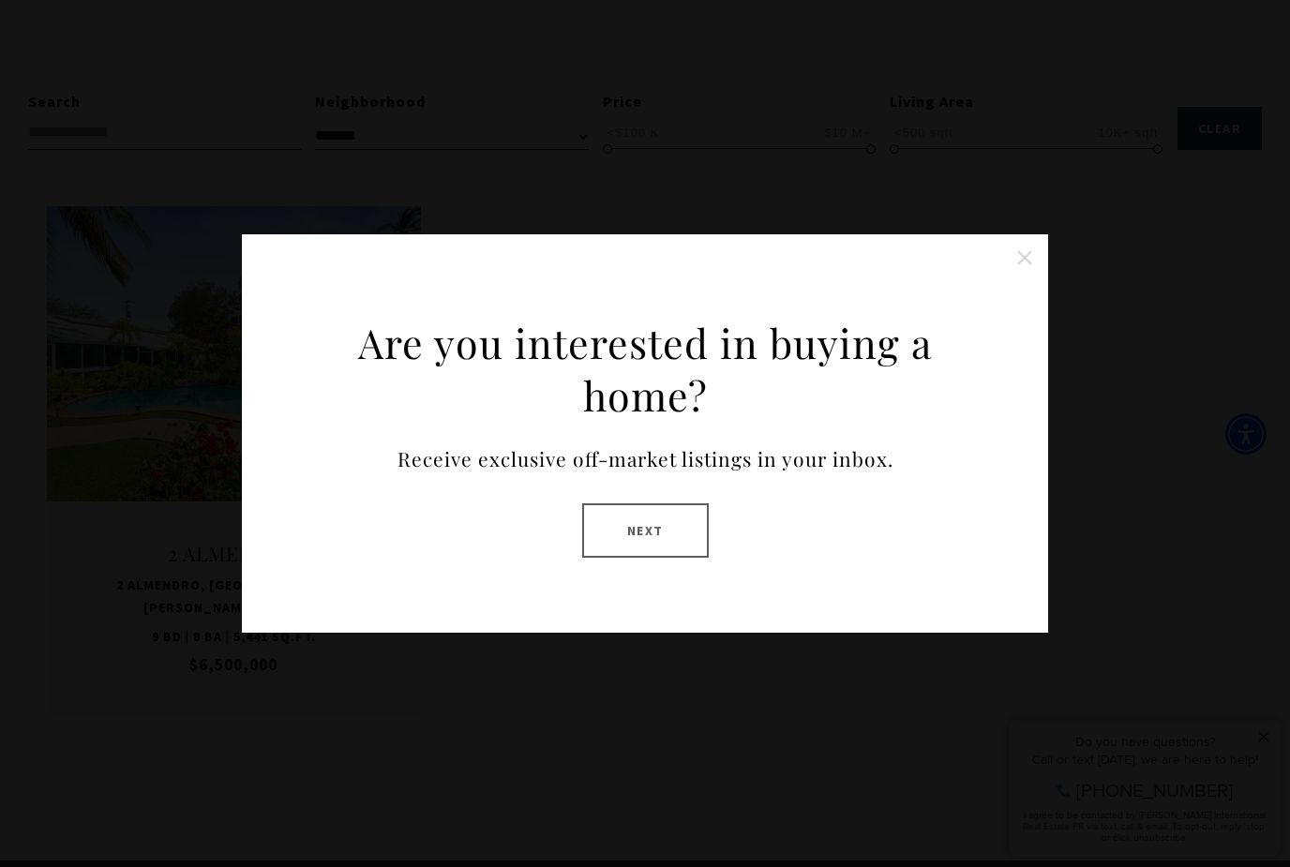
click at [1028, 277] on button "Close this option" at bounding box center [1025, 258] width 38 height 38
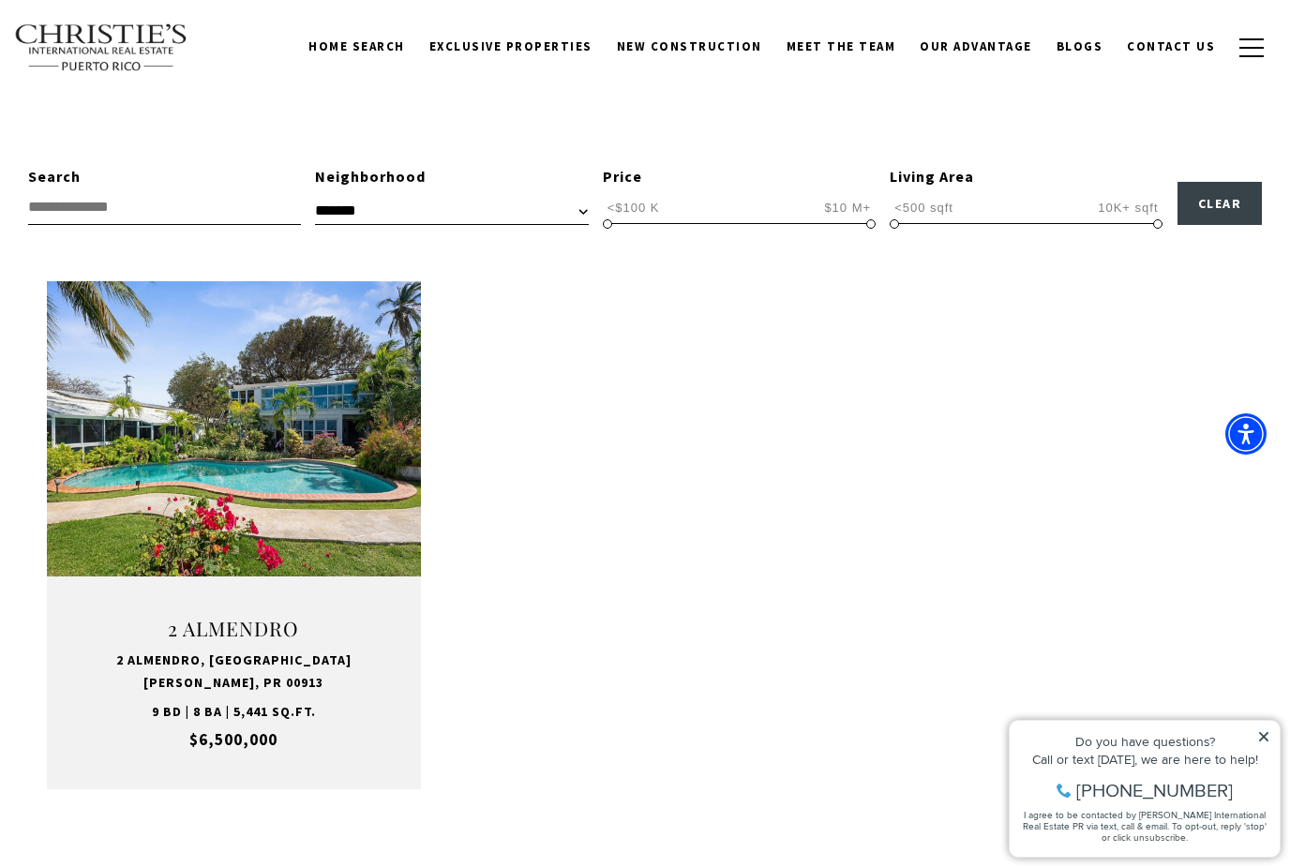
scroll to position [493, 0]
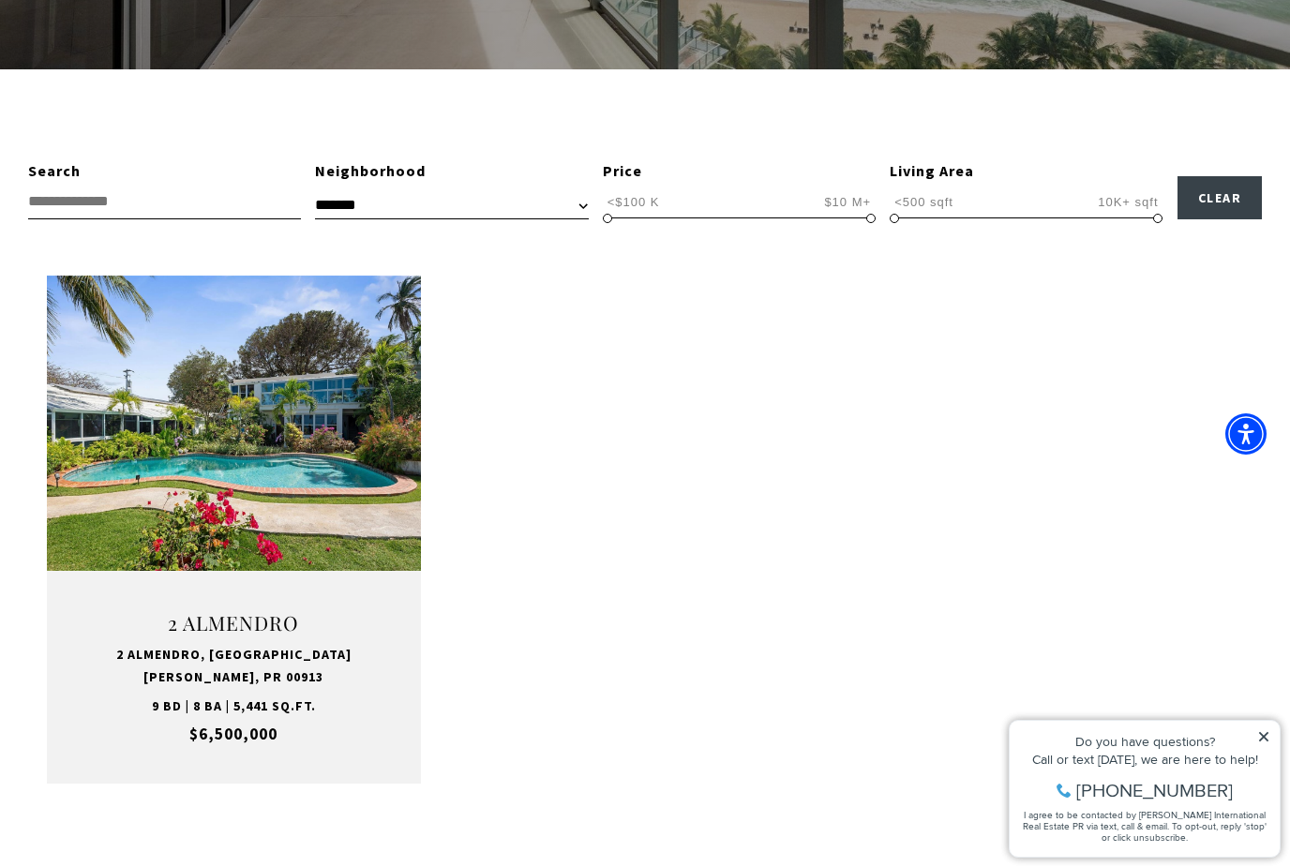
select select "**********"
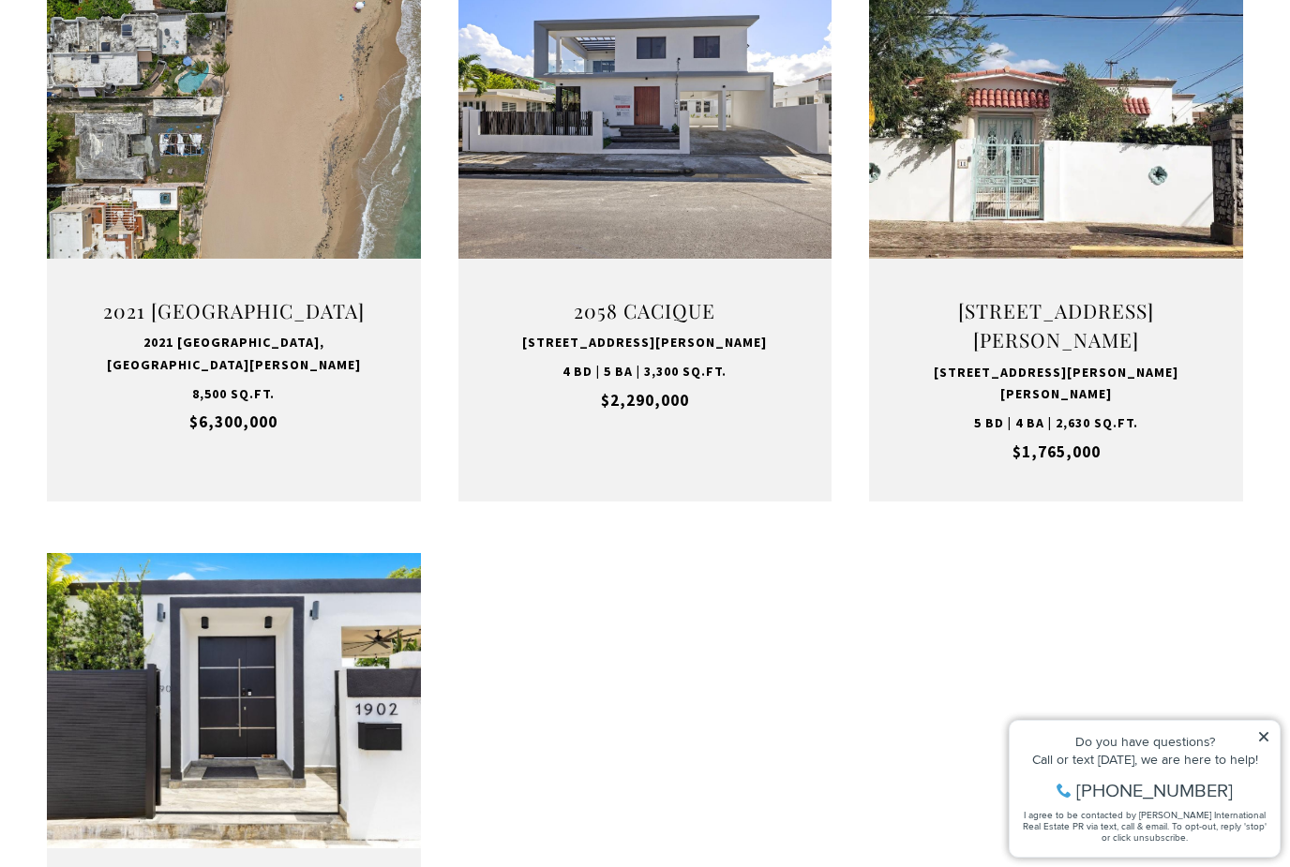
scroll to position [828, 0]
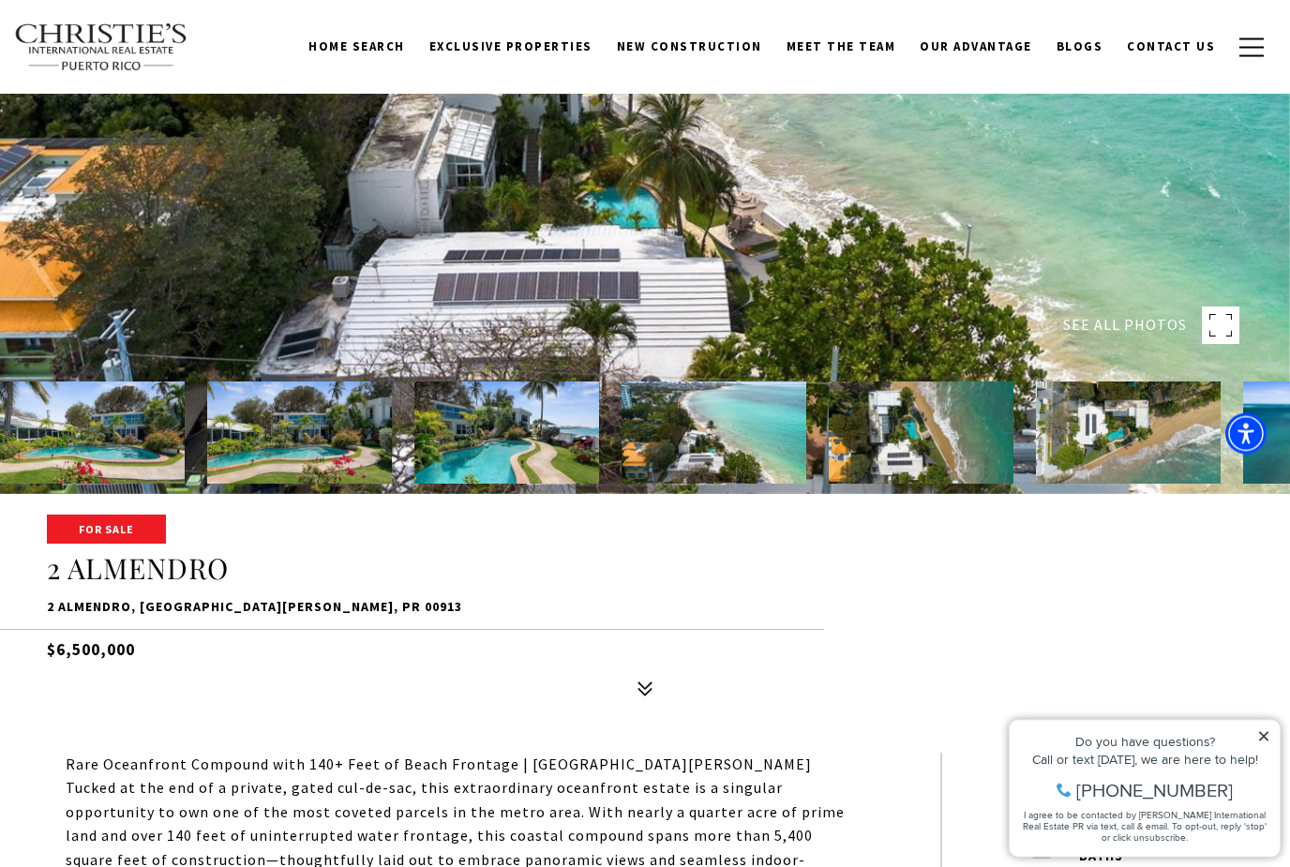
scroll to position [367, 0]
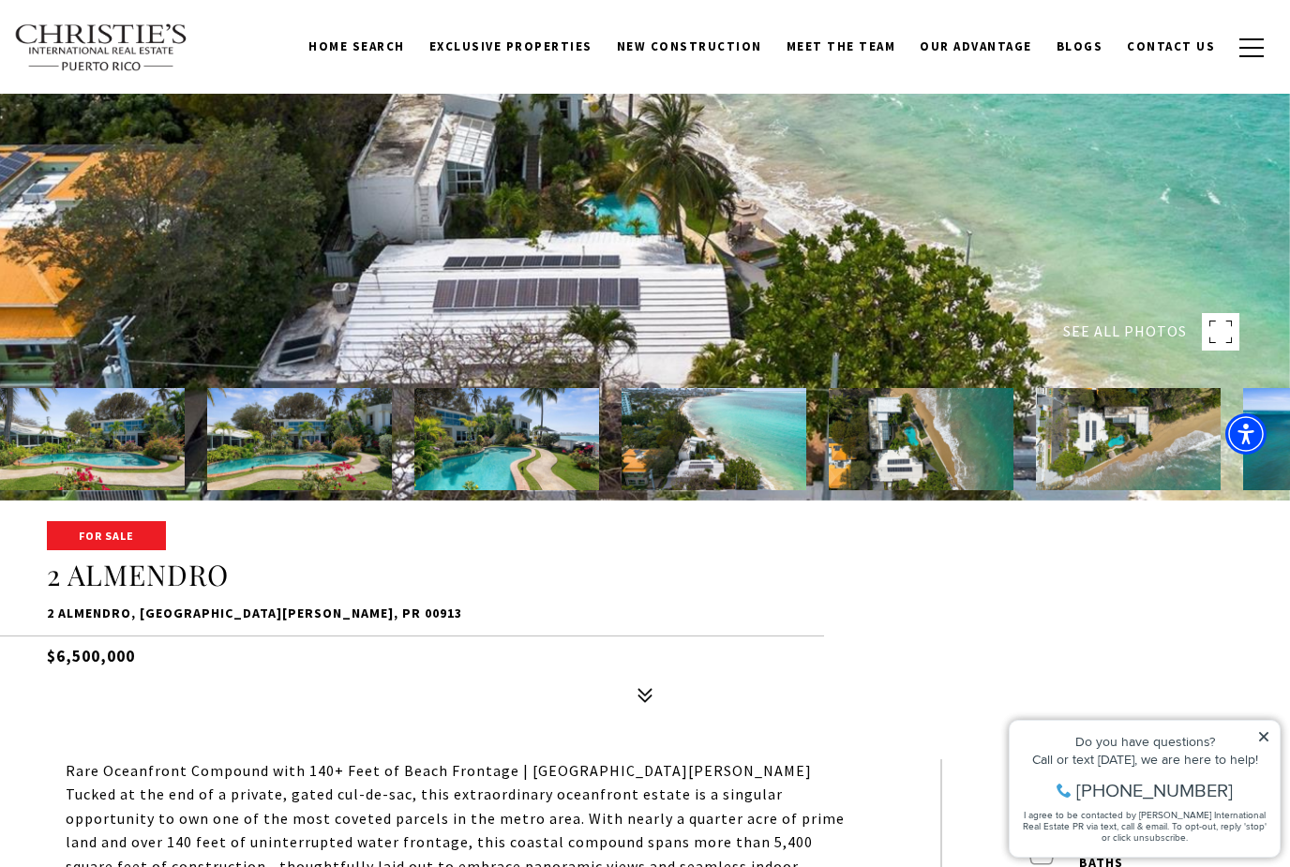
click at [614, 264] on div at bounding box center [645, 66] width 1290 height 867
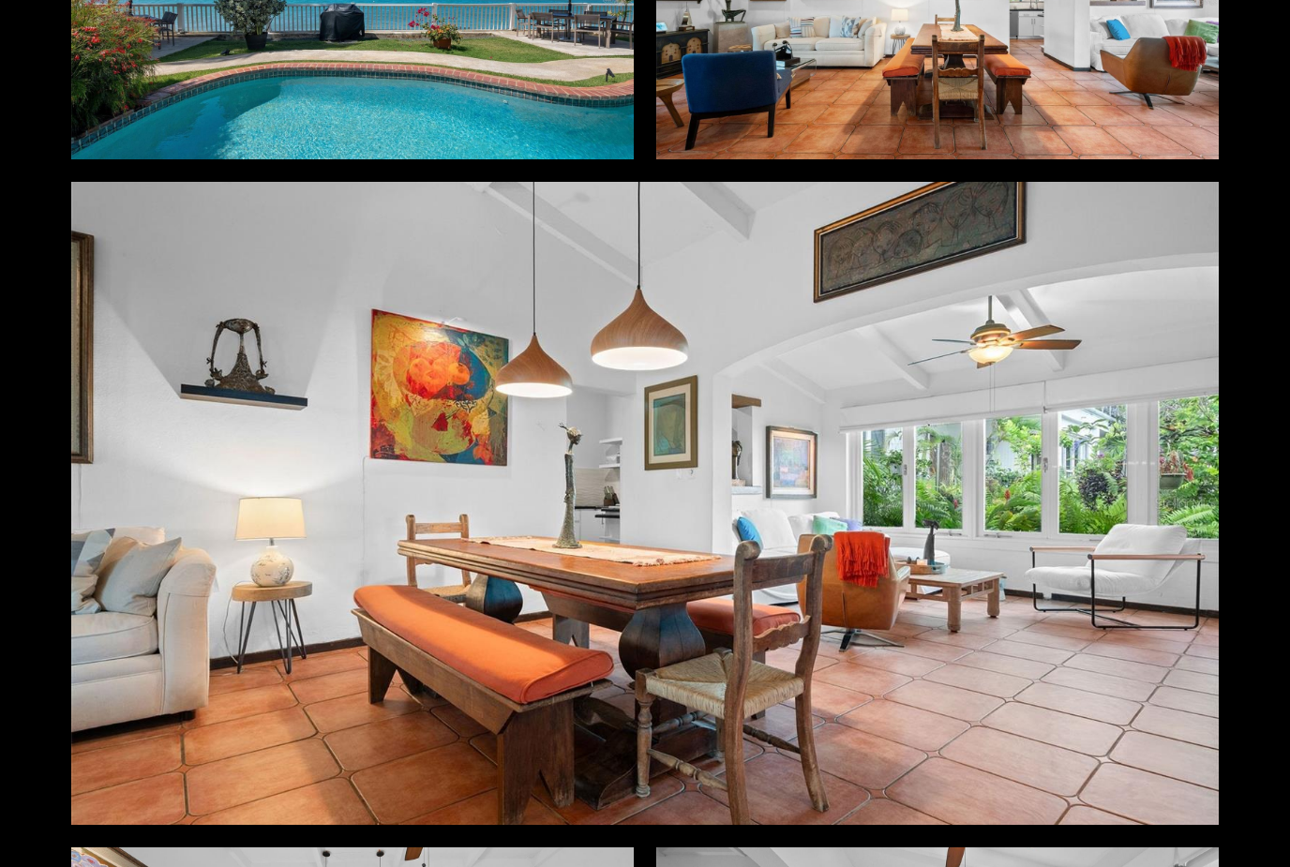
scroll to position [3120, 0]
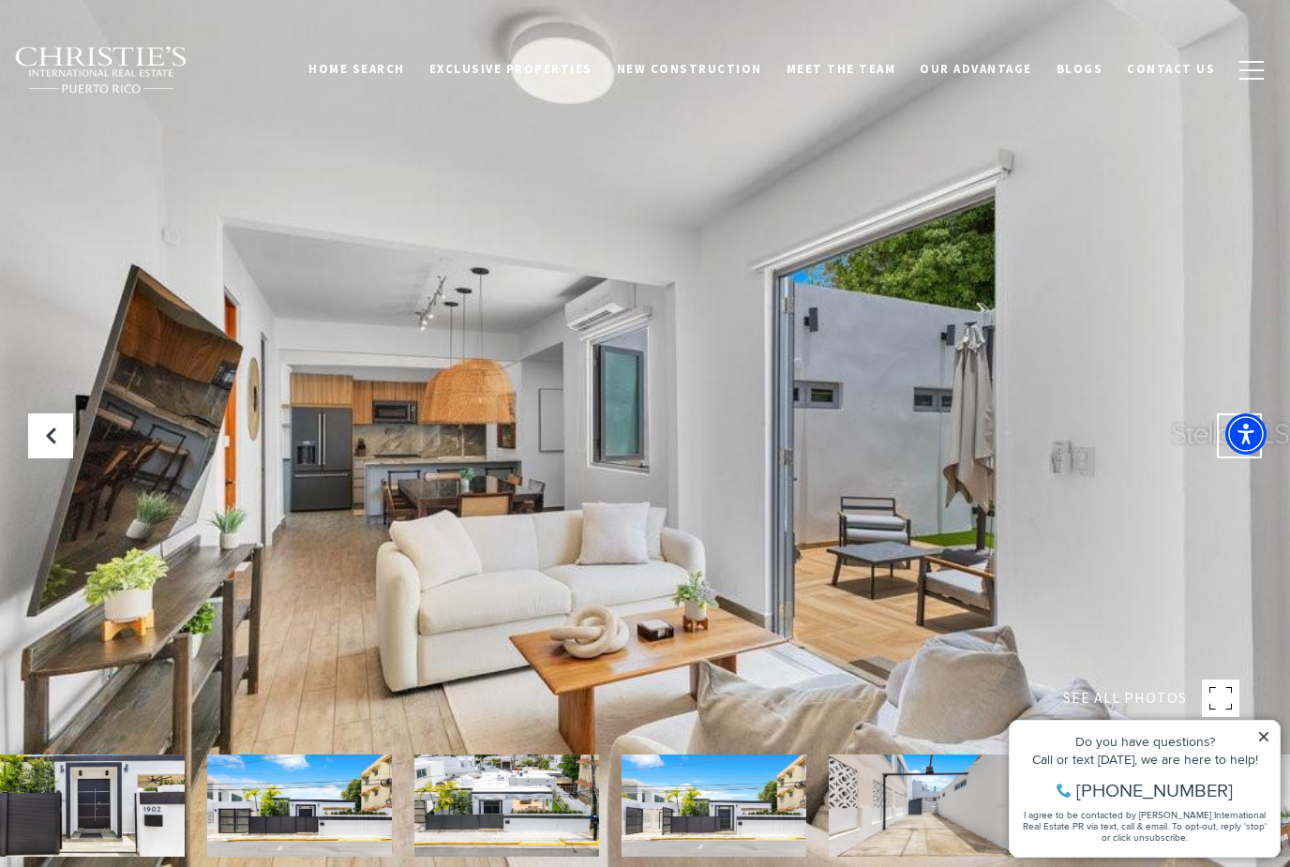
click at [1247, 459] on button "Next Slide" at bounding box center [1239, 436] width 45 height 45
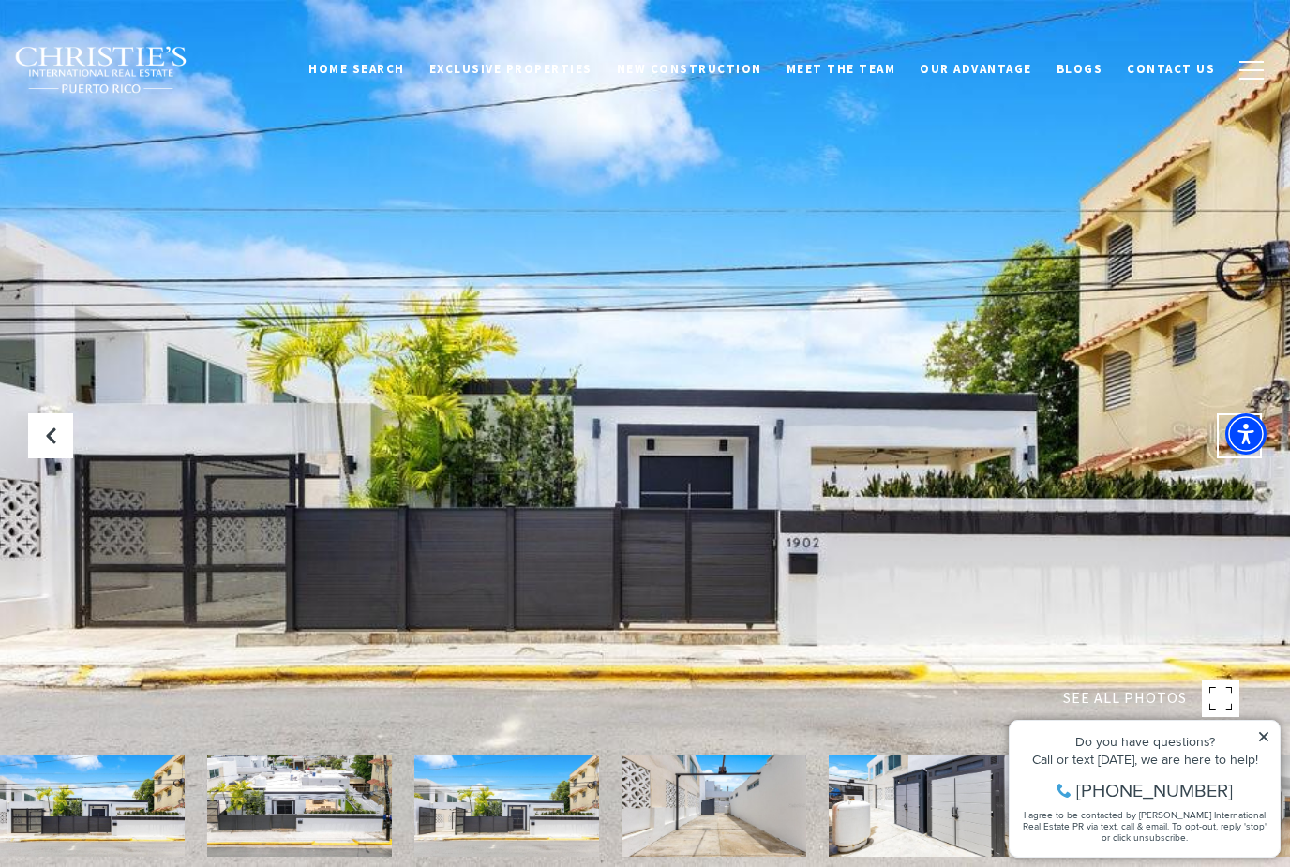
click at [1247, 459] on button "Next Slide" at bounding box center [1239, 436] width 45 height 45
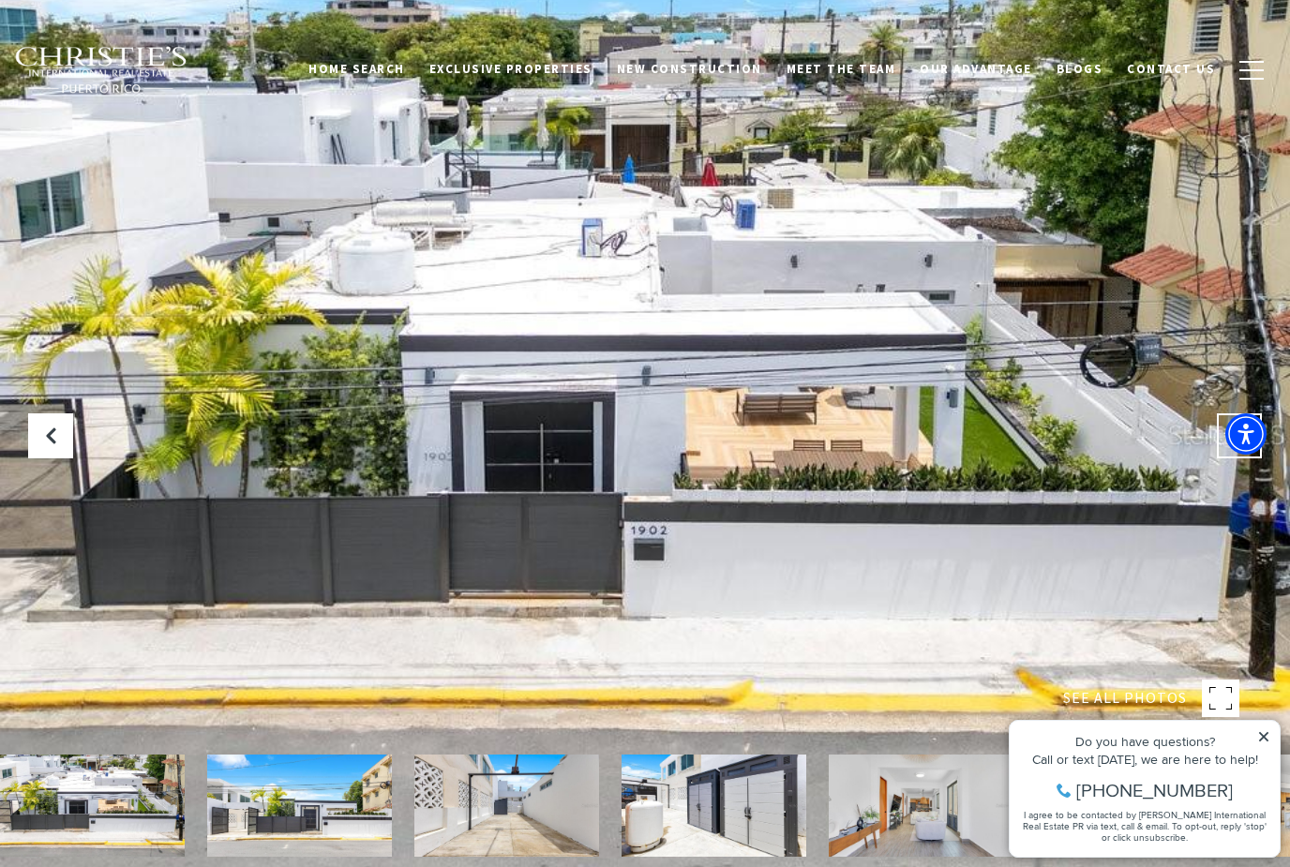
click at [1247, 459] on button "Next Slide" at bounding box center [1239, 436] width 45 height 45
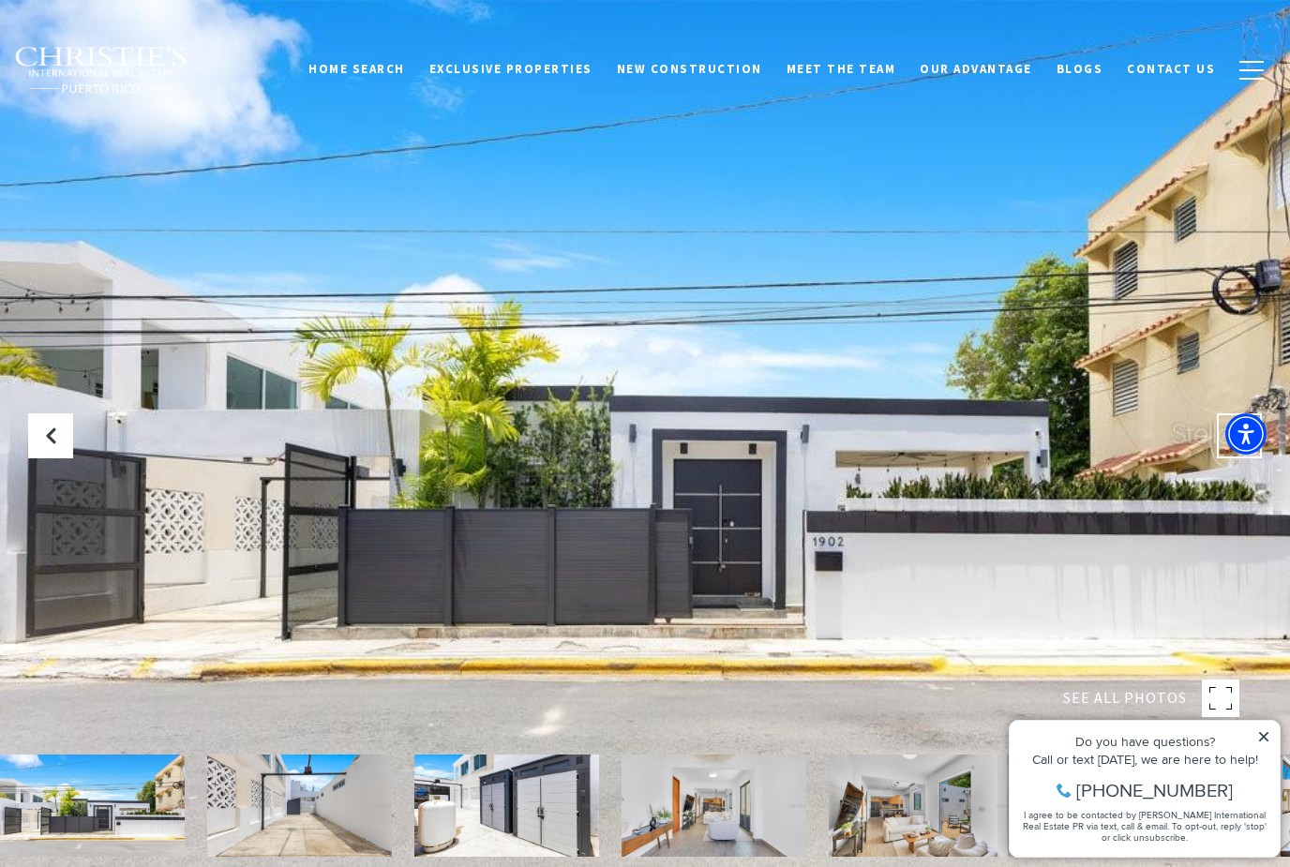
click at [1247, 459] on button "Next Slide" at bounding box center [1239, 436] width 45 height 45
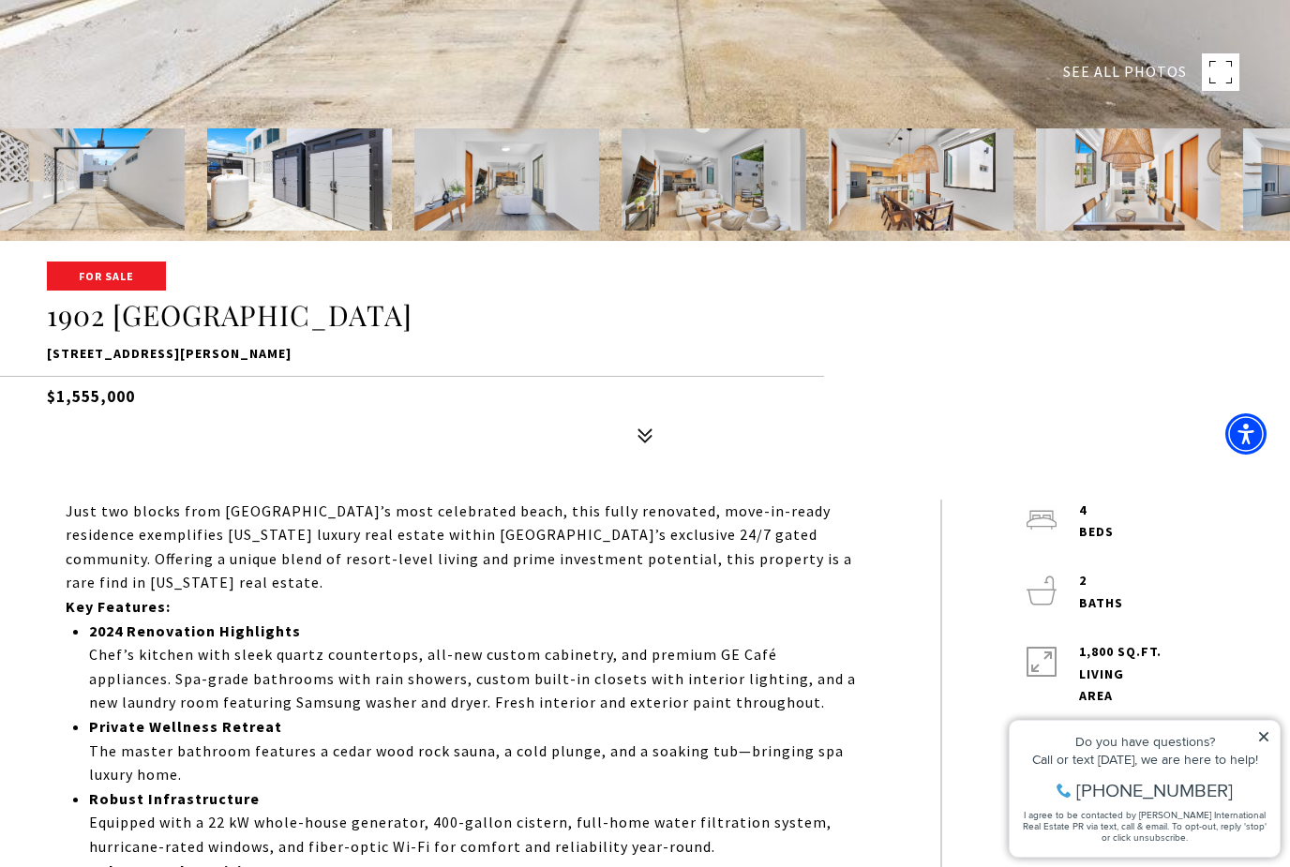
scroll to position [626, 0]
click at [530, 596] on p "Just two blocks from San Juan’s most celebrated beach, this fully renovated, mo…" at bounding box center [461, 549] width 791 height 96
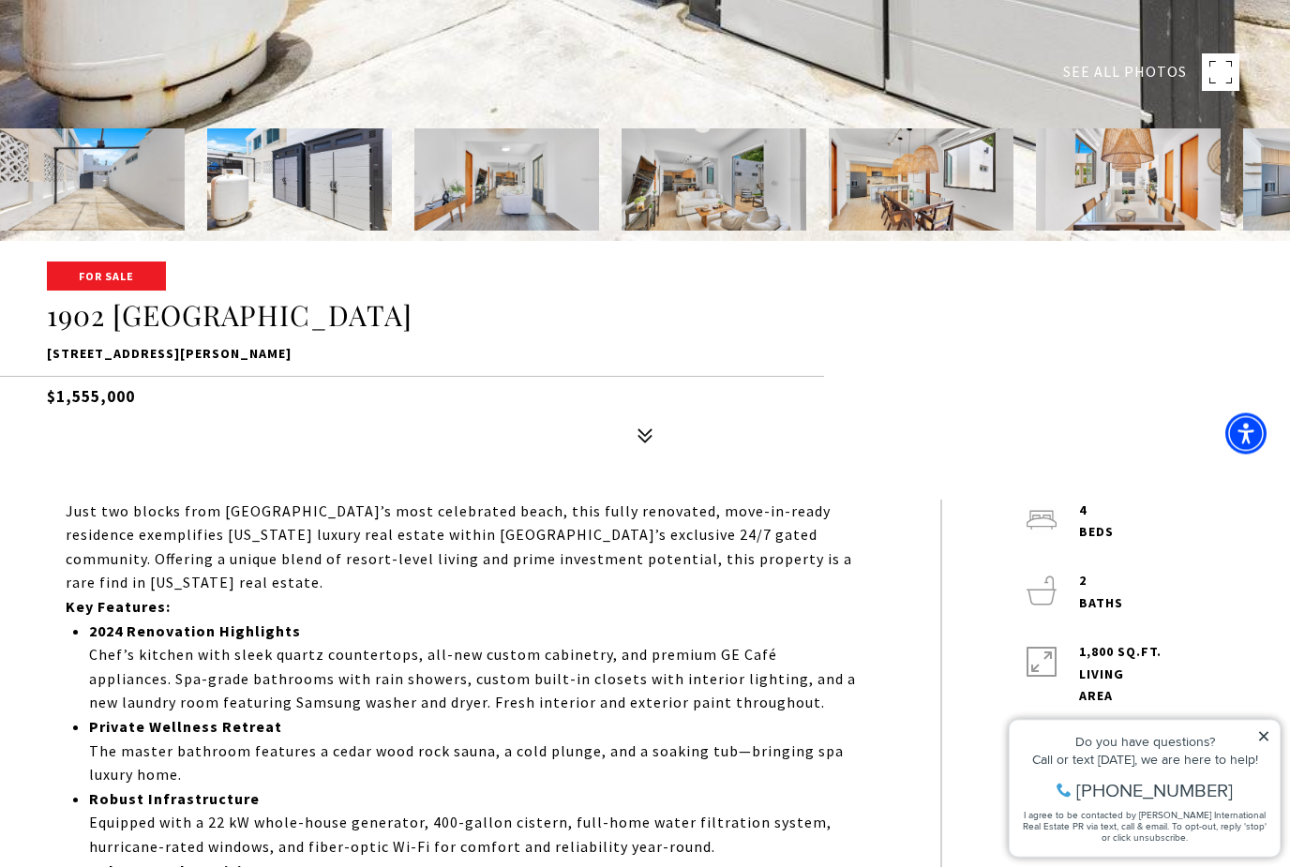
scroll to position [626, 0]
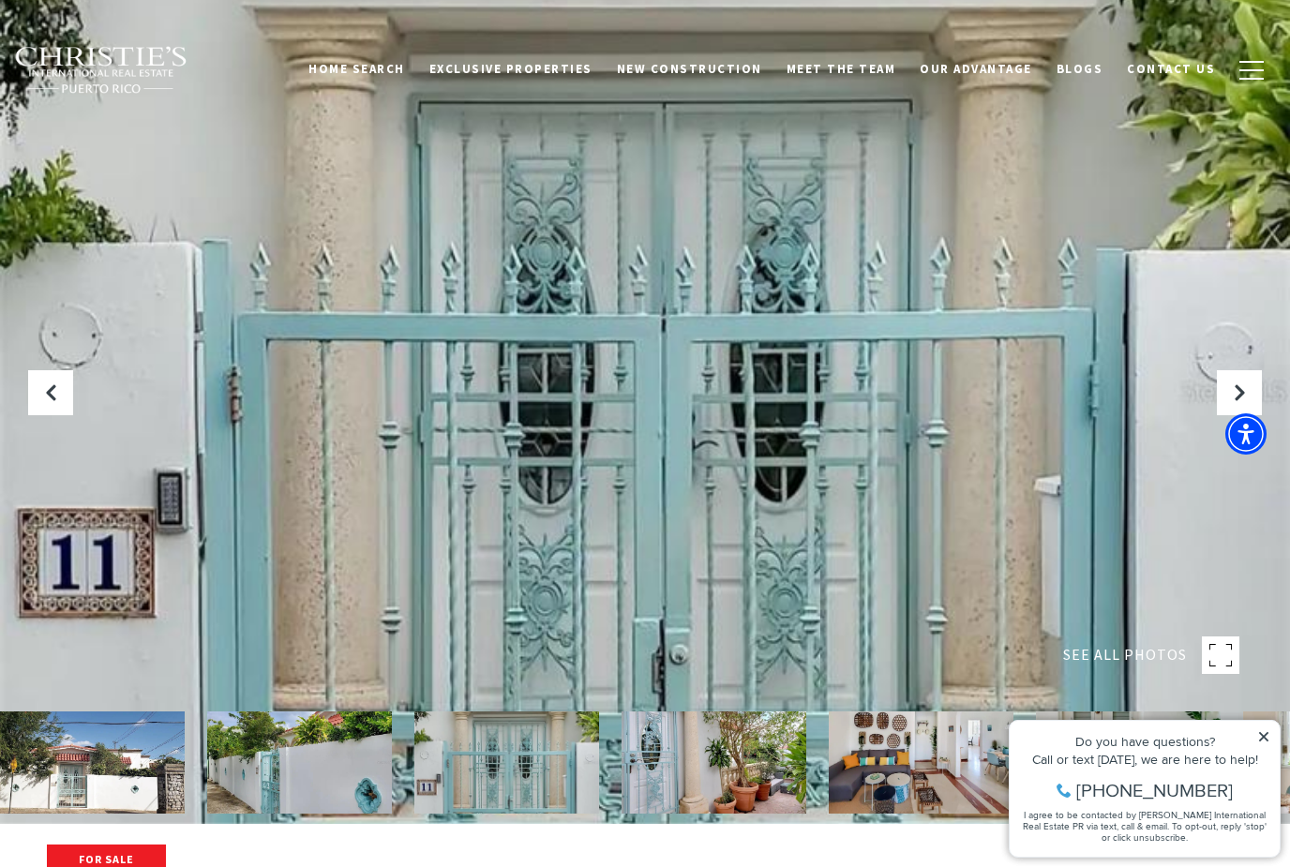
scroll to position [44, 0]
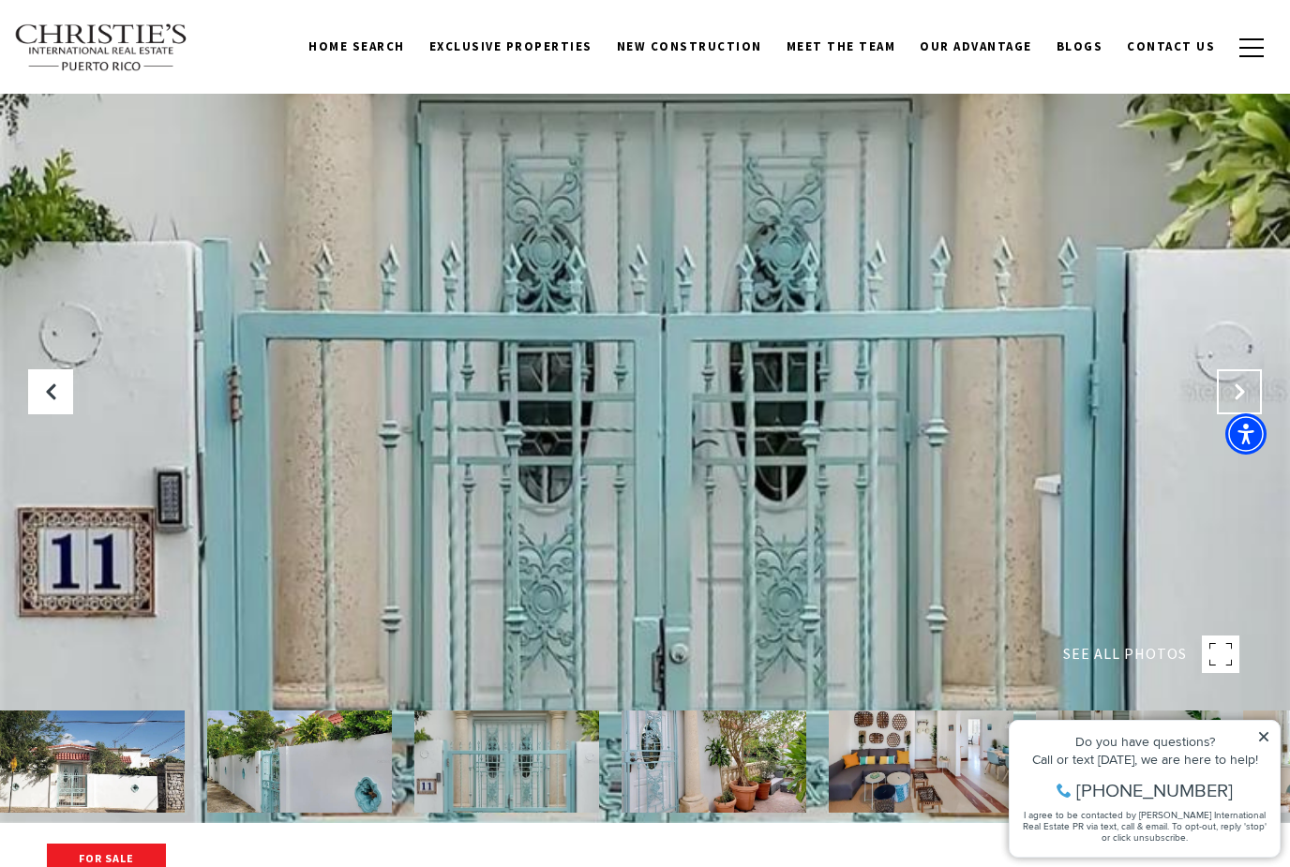
click at [1249, 415] on button "Next Slide" at bounding box center [1239, 391] width 45 height 45
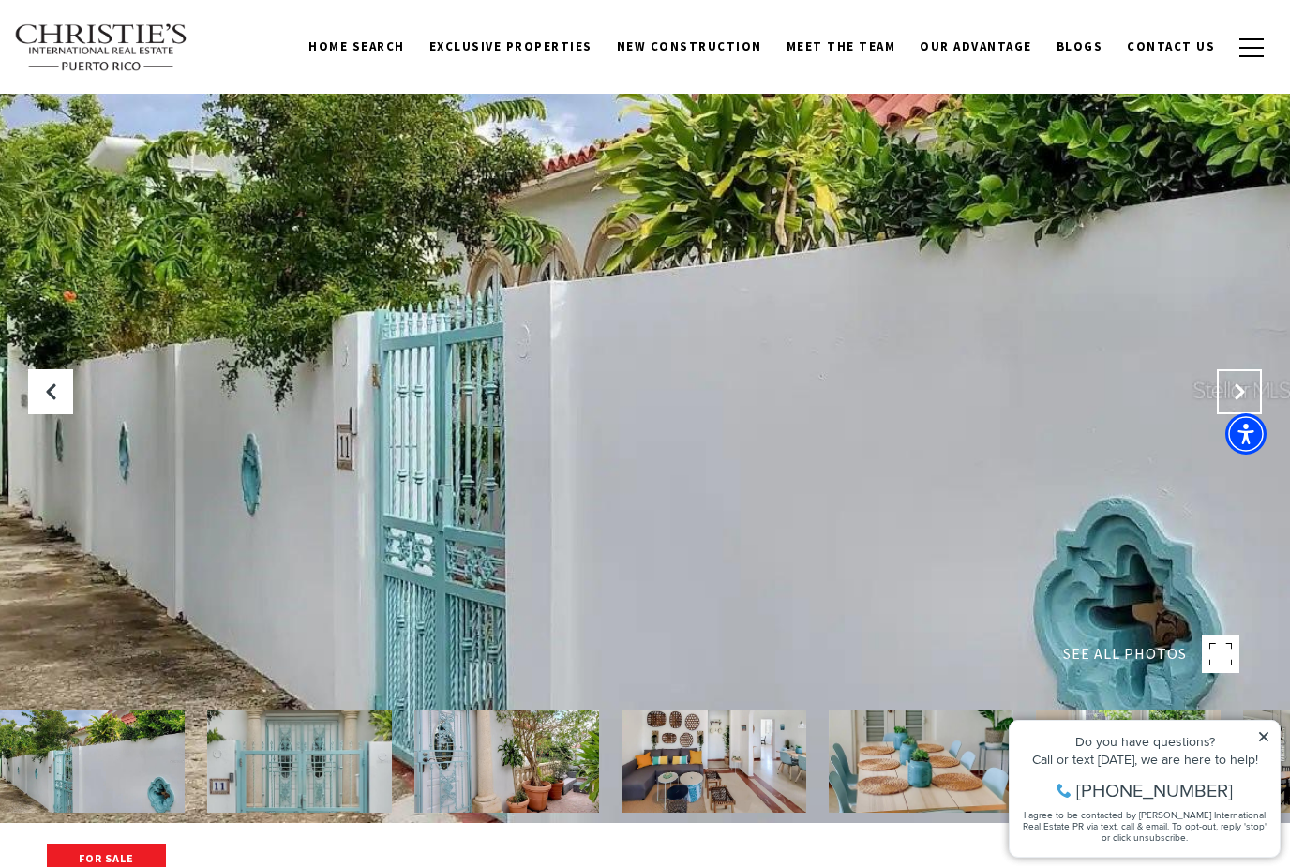
click at [1251, 415] on button "Next Slide" at bounding box center [1239, 391] width 45 height 45
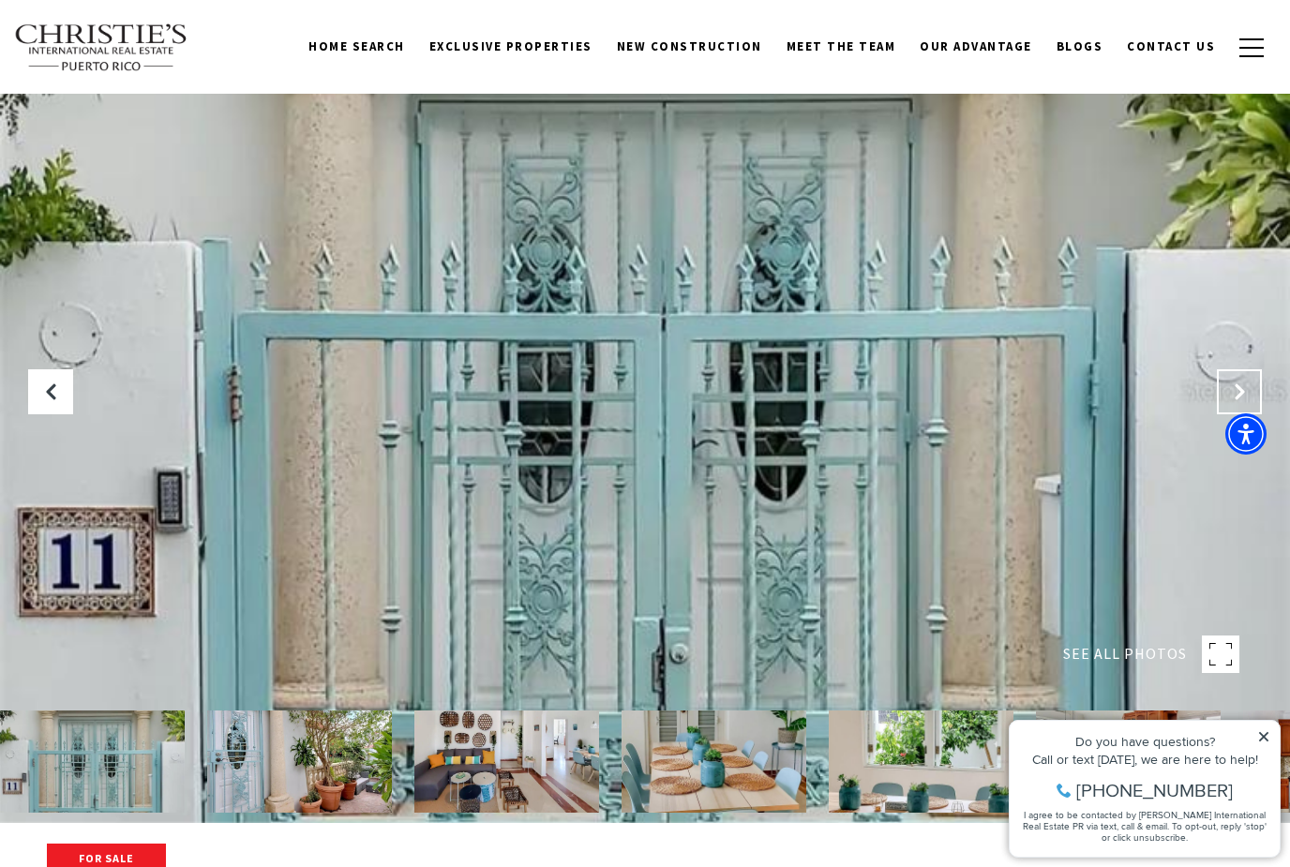
click at [1247, 415] on button "Next Slide" at bounding box center [1239, 391] width 45 height 45
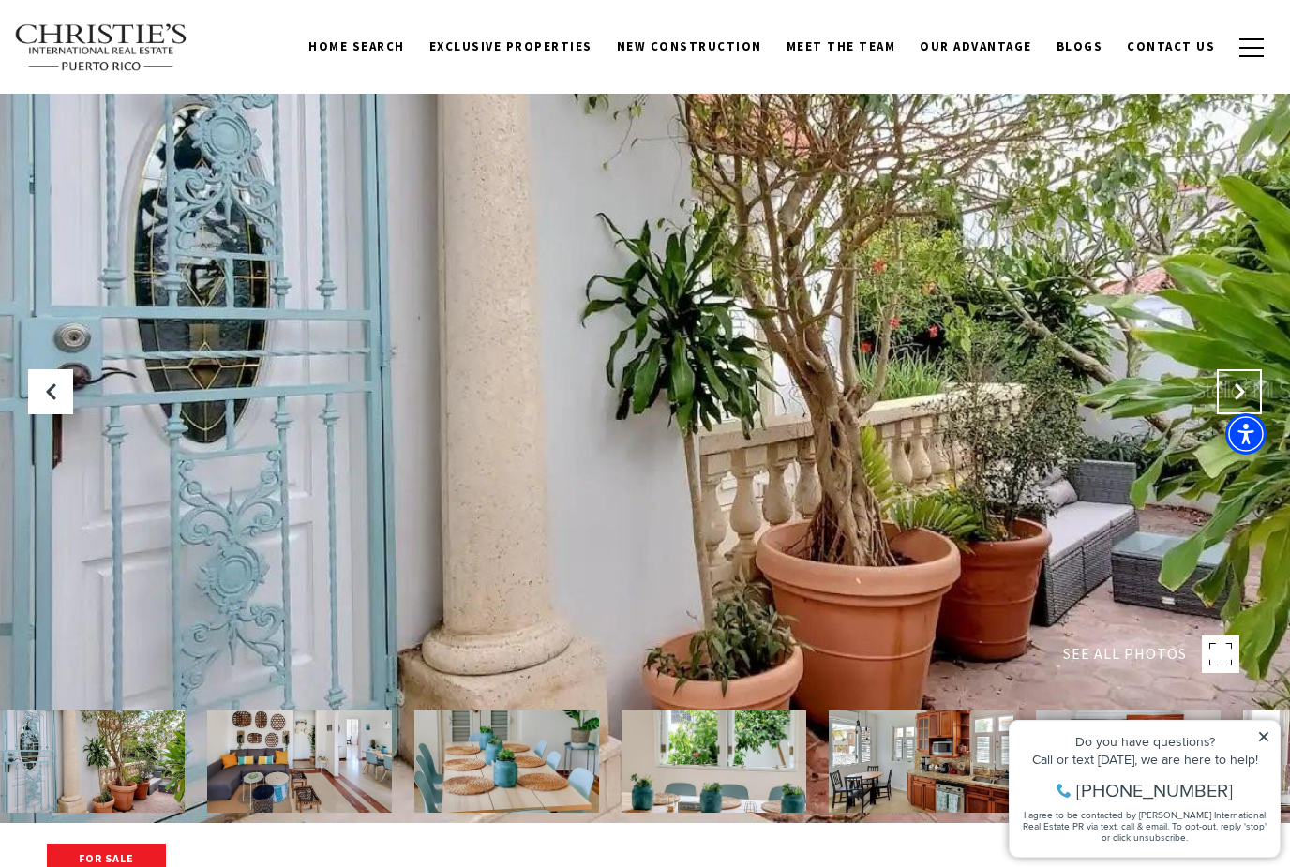
click at [1247, 415] on button "Next Slide" at bounding box center [1239, 391] width 45 height 45
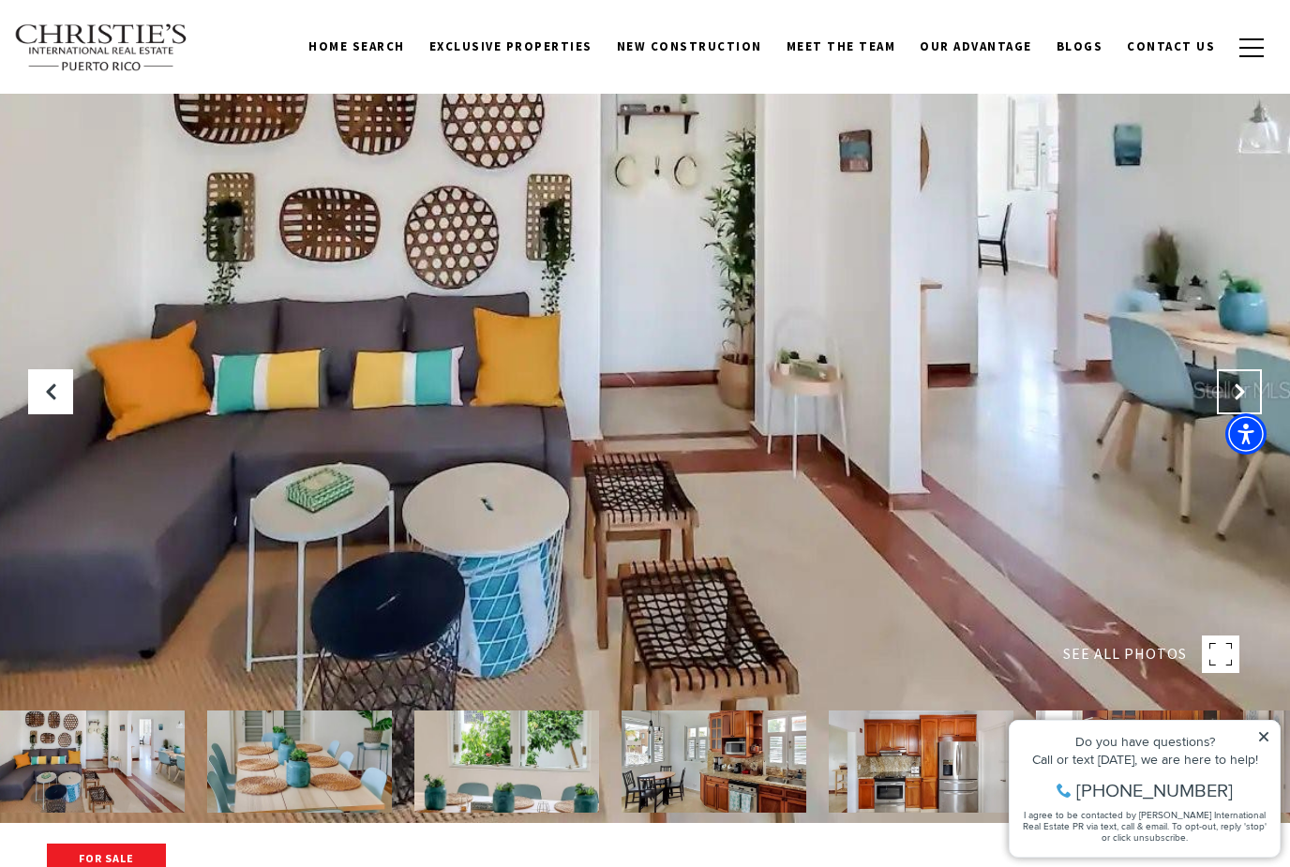
click at [1247, 415] on button "Next Slide" at bounding box center [1239, 391] width 45 height 45
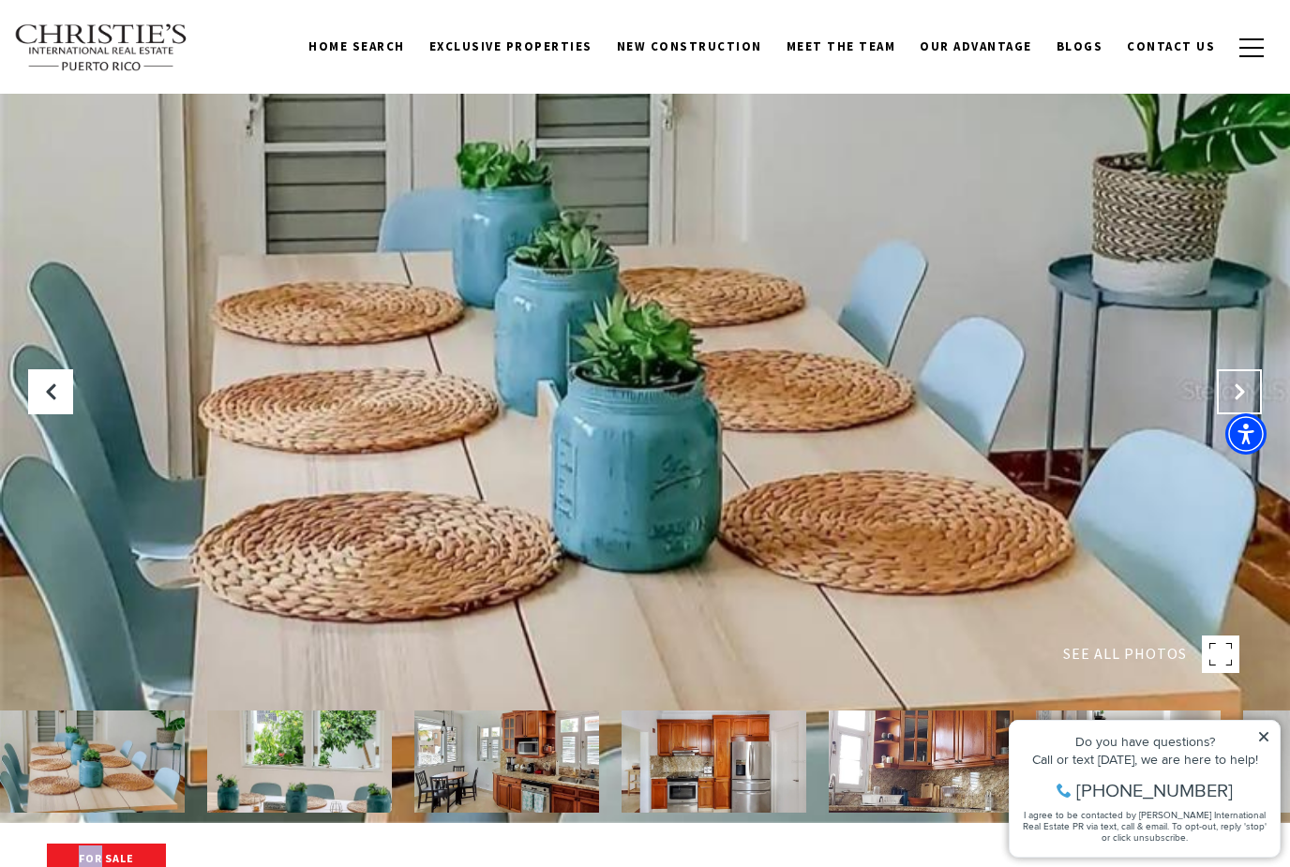
click at [1247, 415] on button "Next Slide" at bounding box center [1239, 391] width 45 height 45
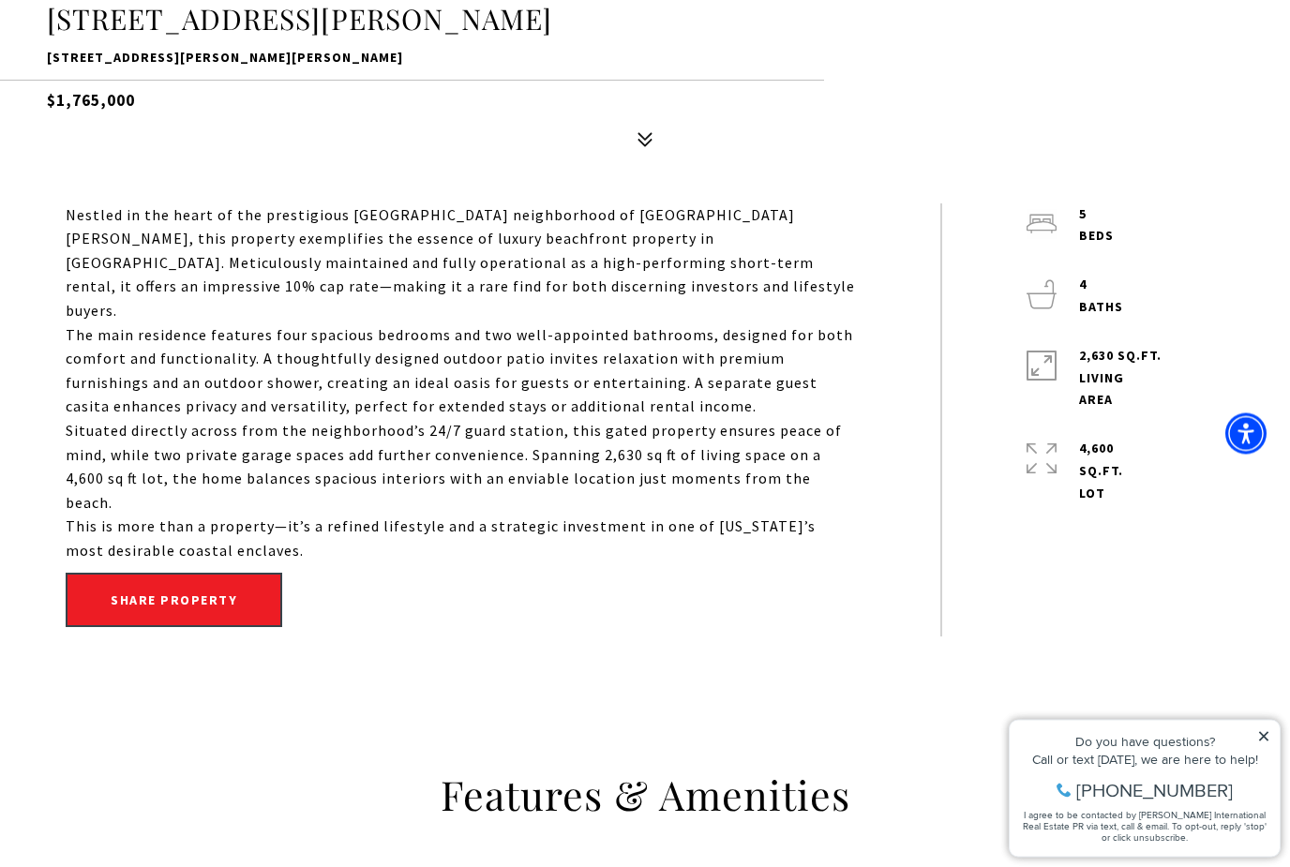
scroll to position [923, 0]
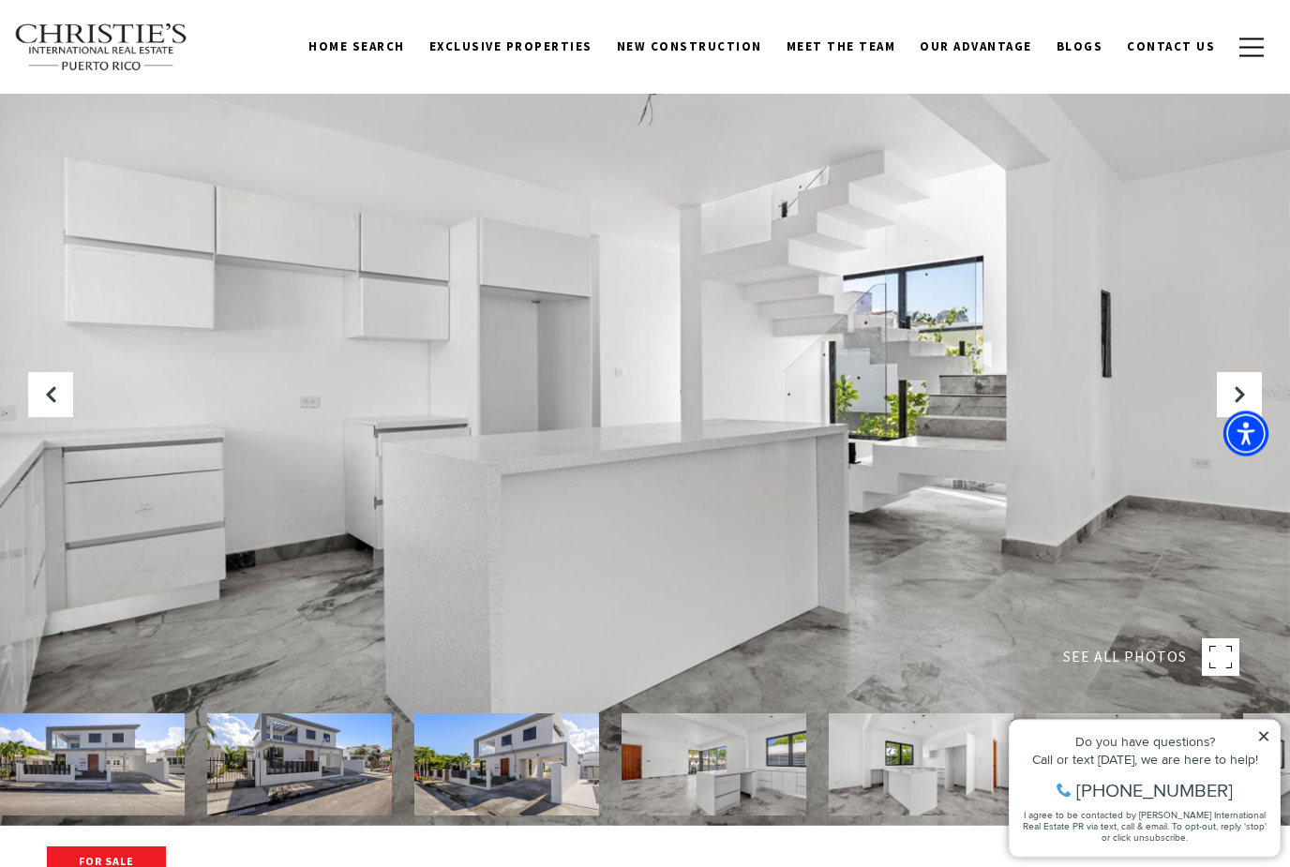
scroll to position [41, 0]
click at [1242, 417] on button "Next Slide" at bounding box center [1239, 394] width 45 height 45
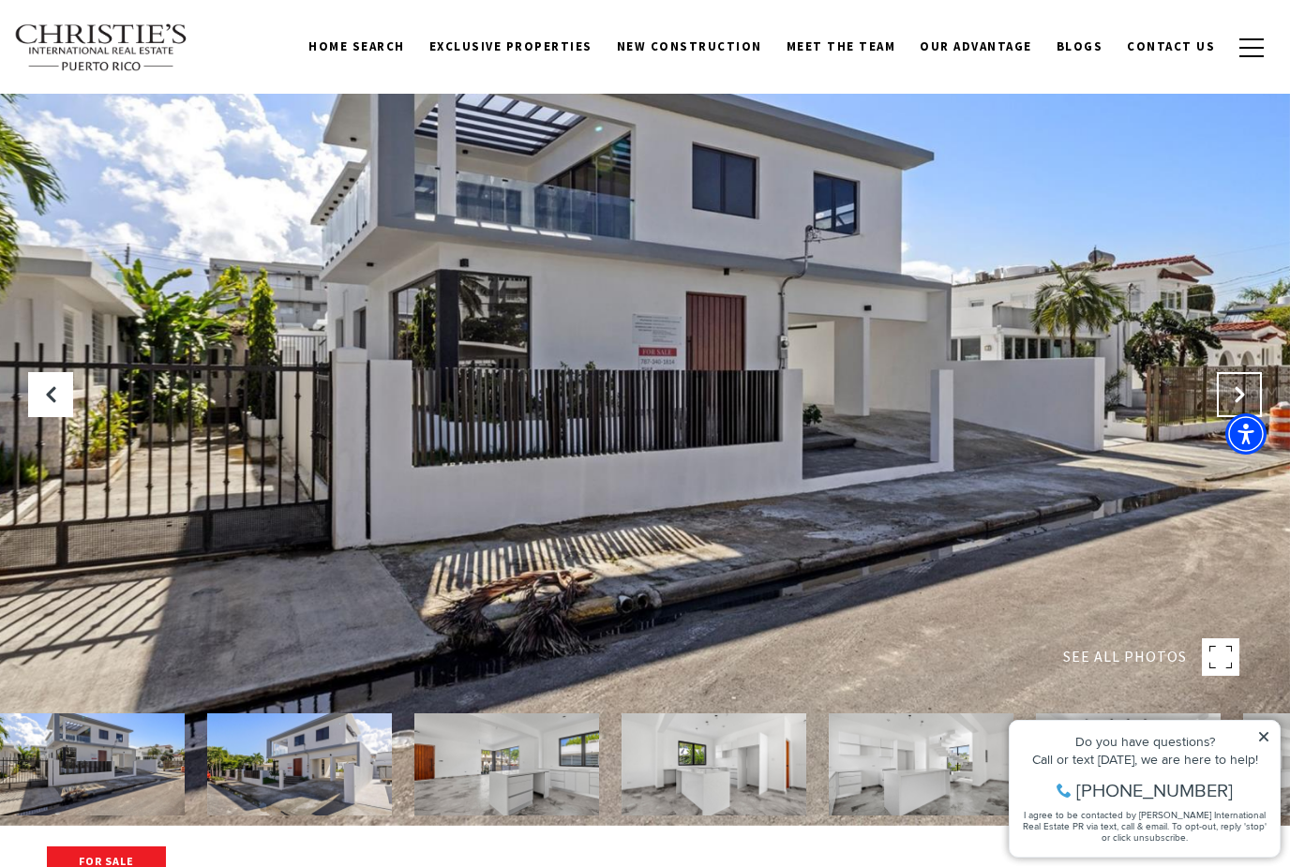
click at [1242, 417] on button "Next Slide" at bounding box center [1239, 394] width 45 height 45
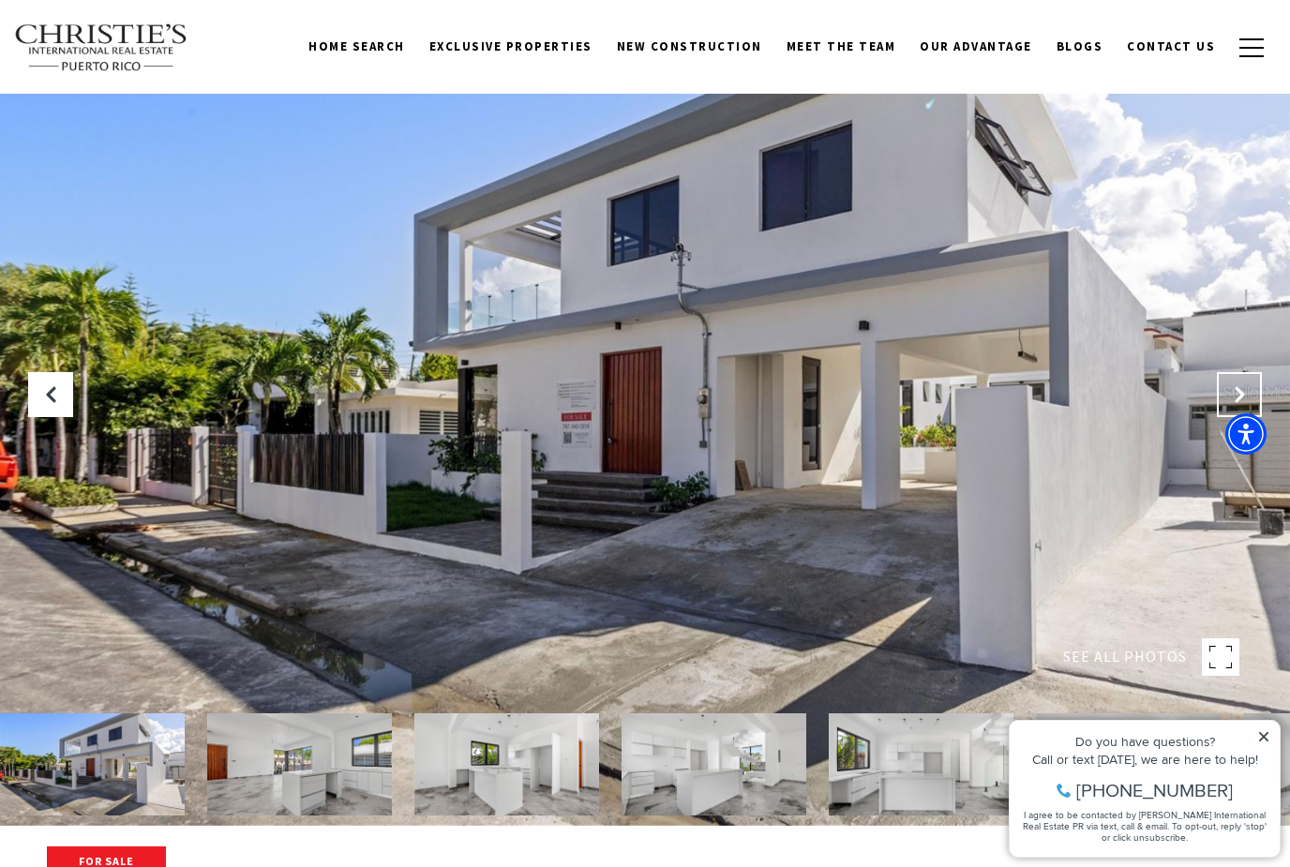
click at [1242, 417] on button "Next Slide" at bounding box center [1239, 394] width 45 height 45
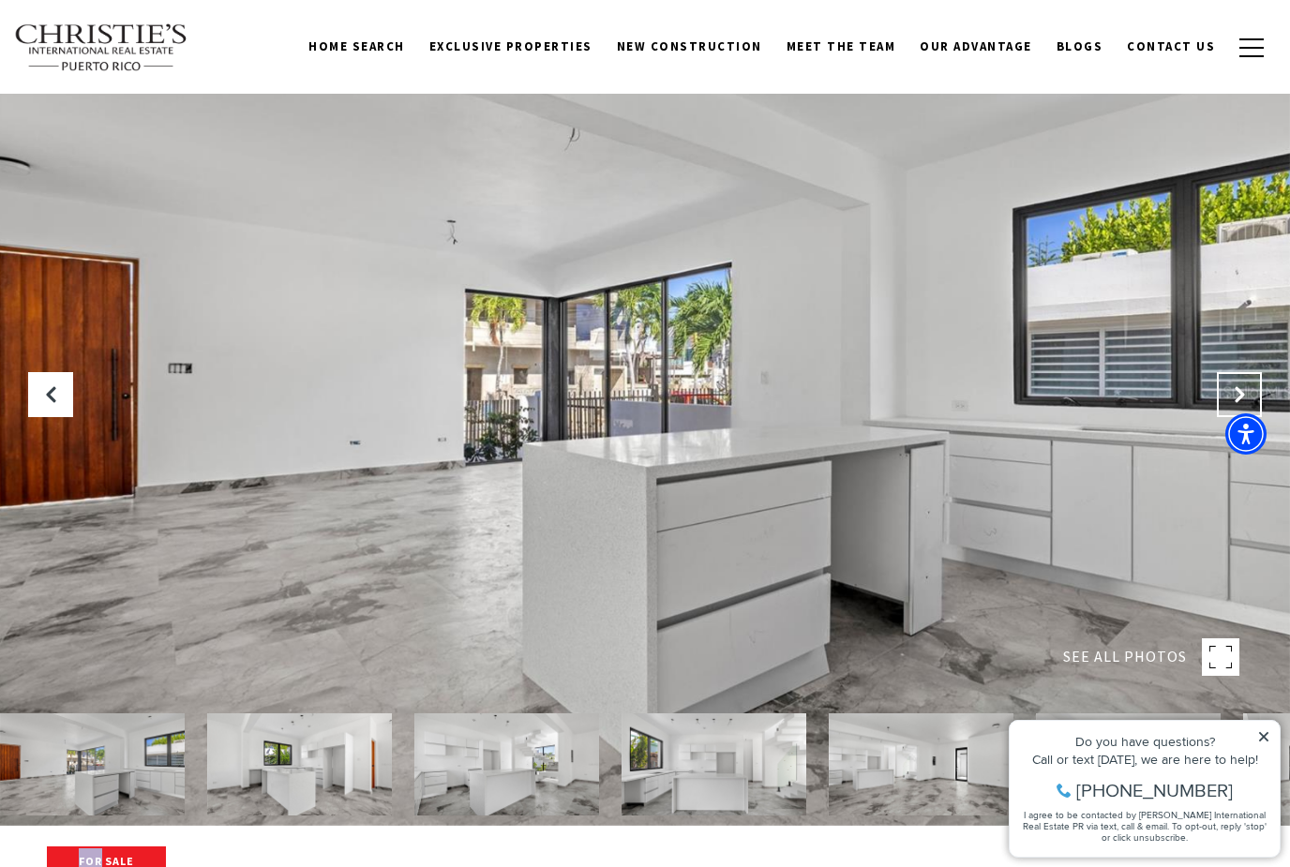
click at [1242, 417] on button "Next Slide" at bounding box center [1239, 394] width 45 height 45
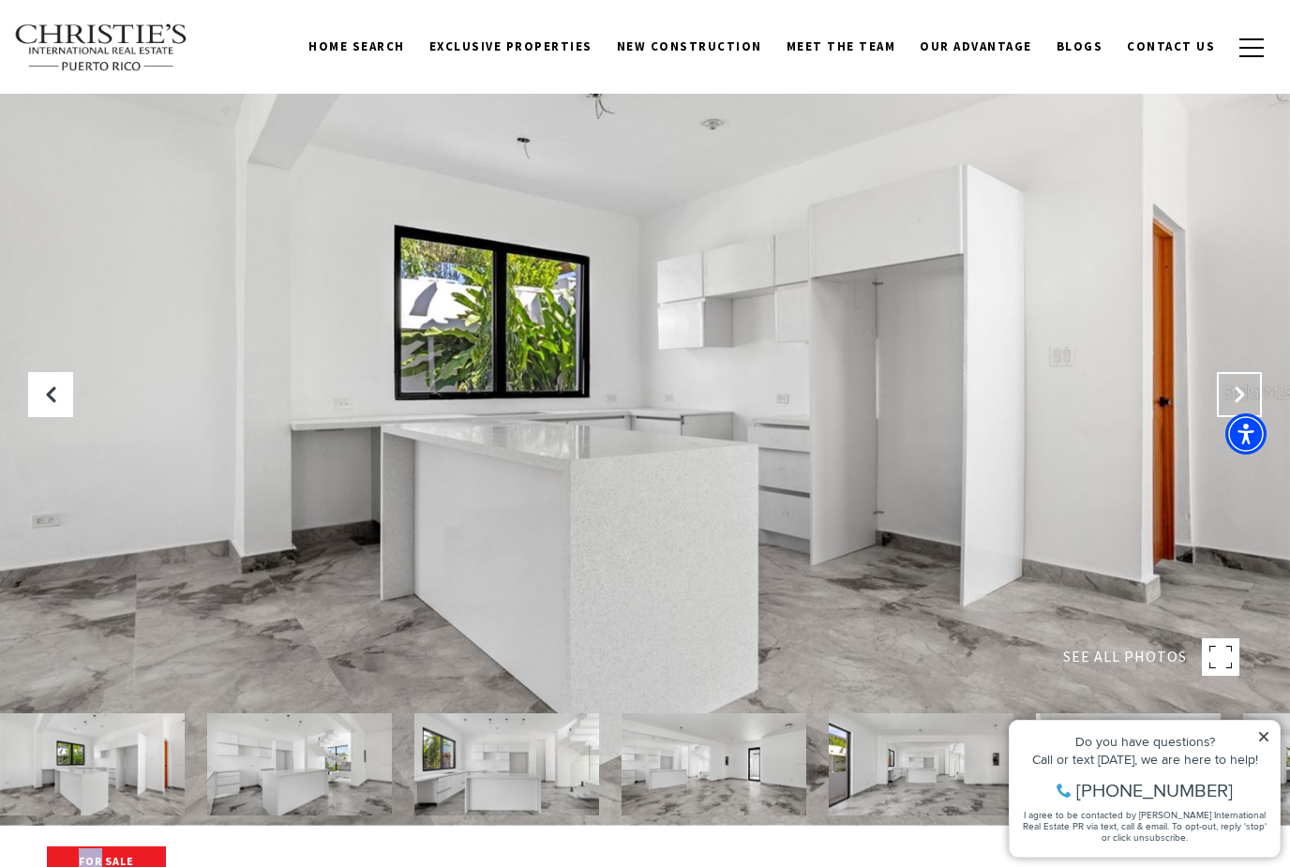
click at [1242, 417] on button "Next Slide" at bounding box center [1239, 394] width 45 height 45
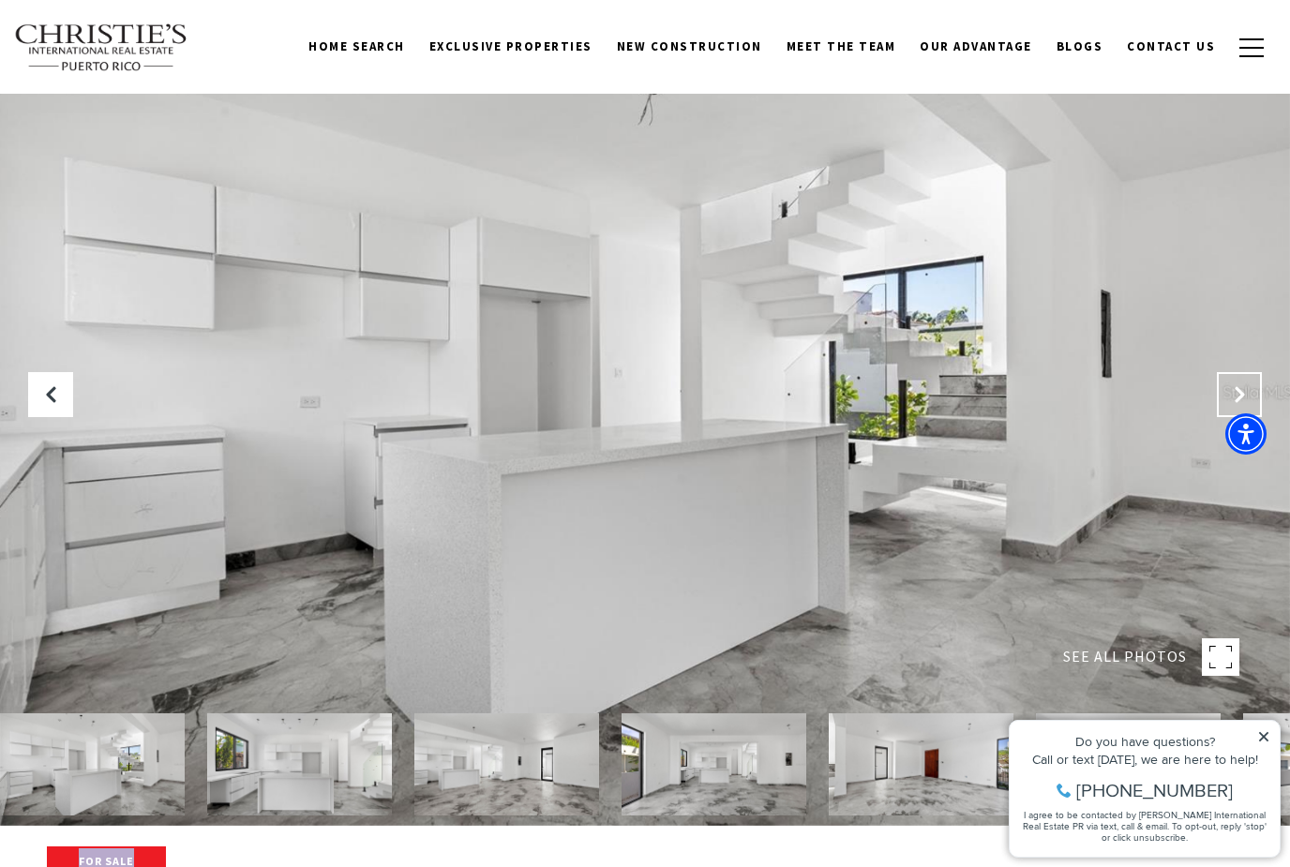
click at [1242, 417] on button "Next Slide" at bounding box center [1239, 394] width 45 height 45
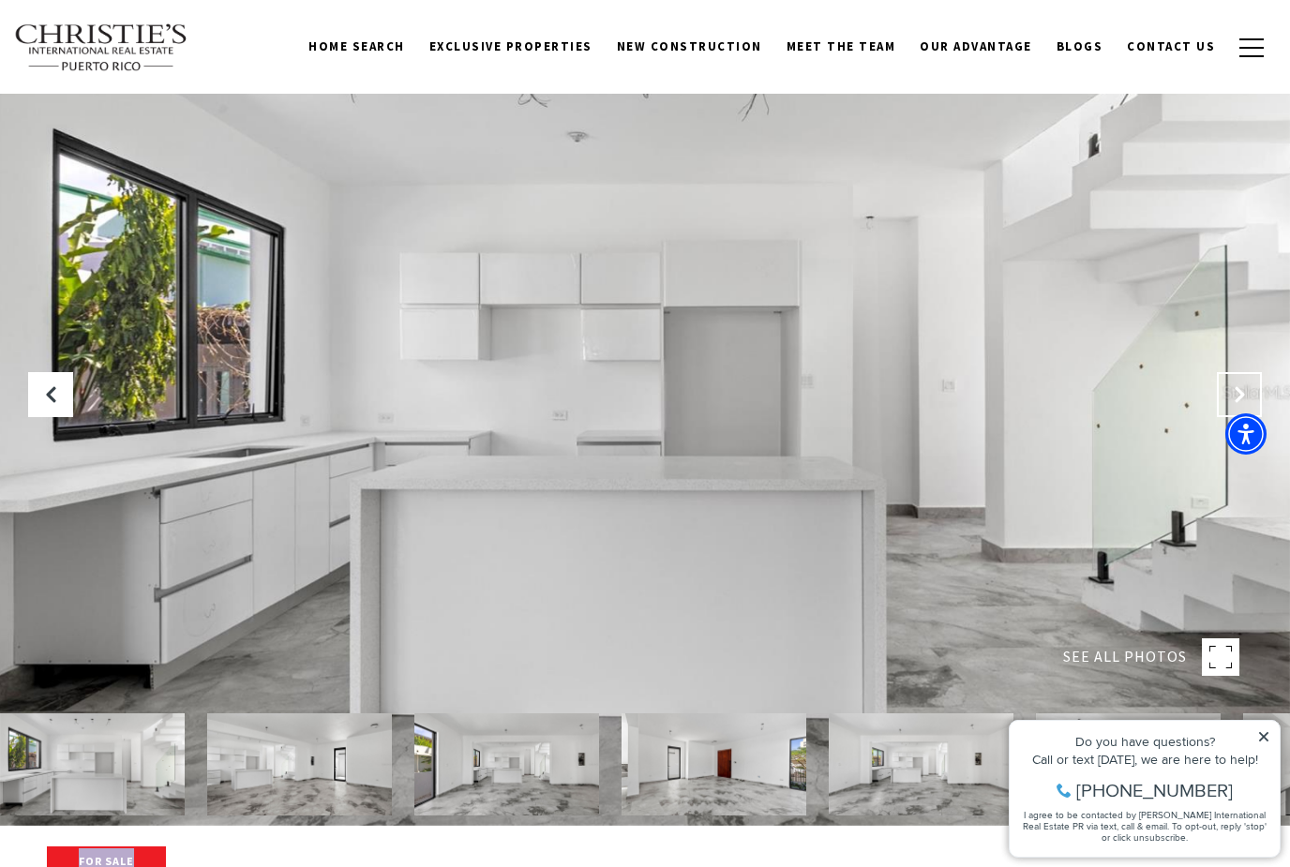
click at [1242, 417] on button "Next Slide" at bounding box center [1239, 394] width 45 height 45
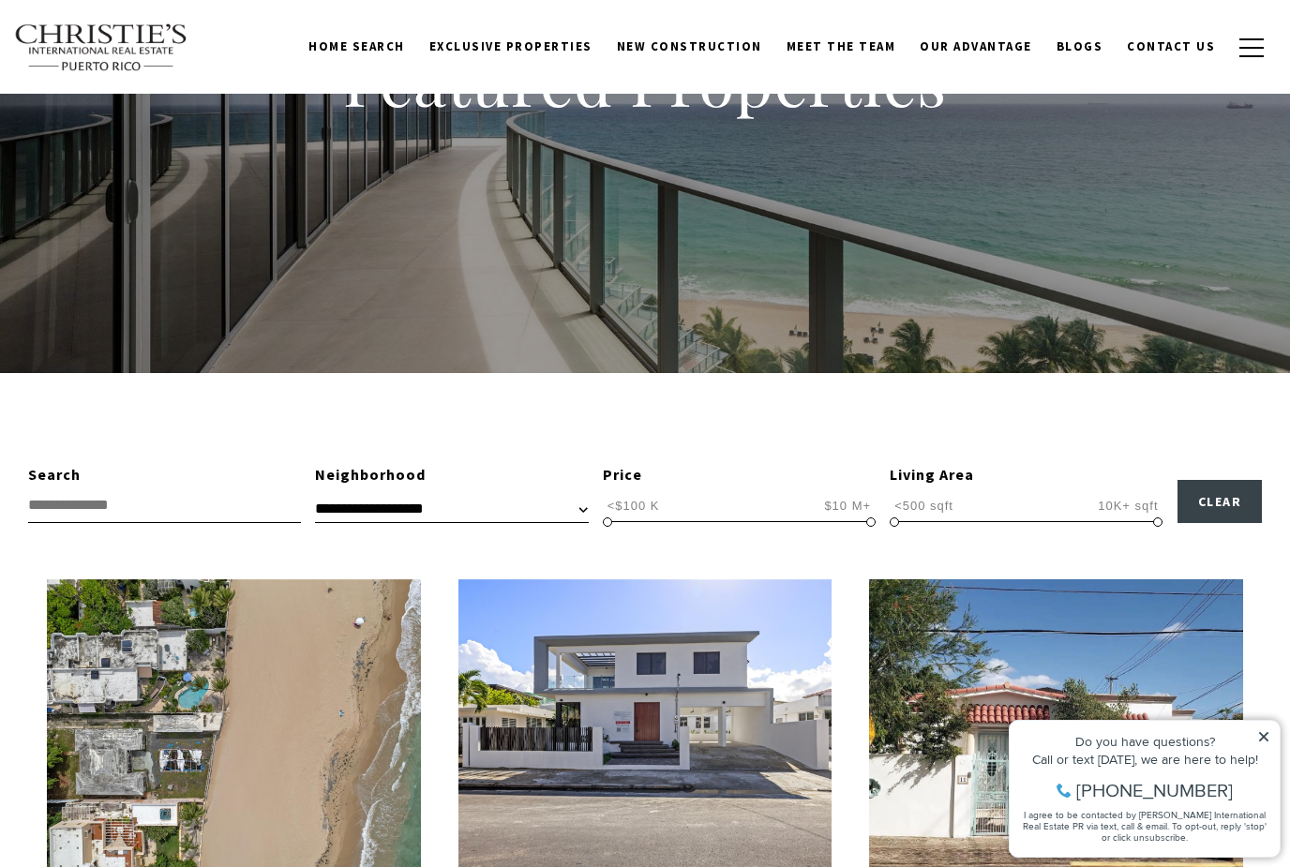
scroll to position [147, 0]
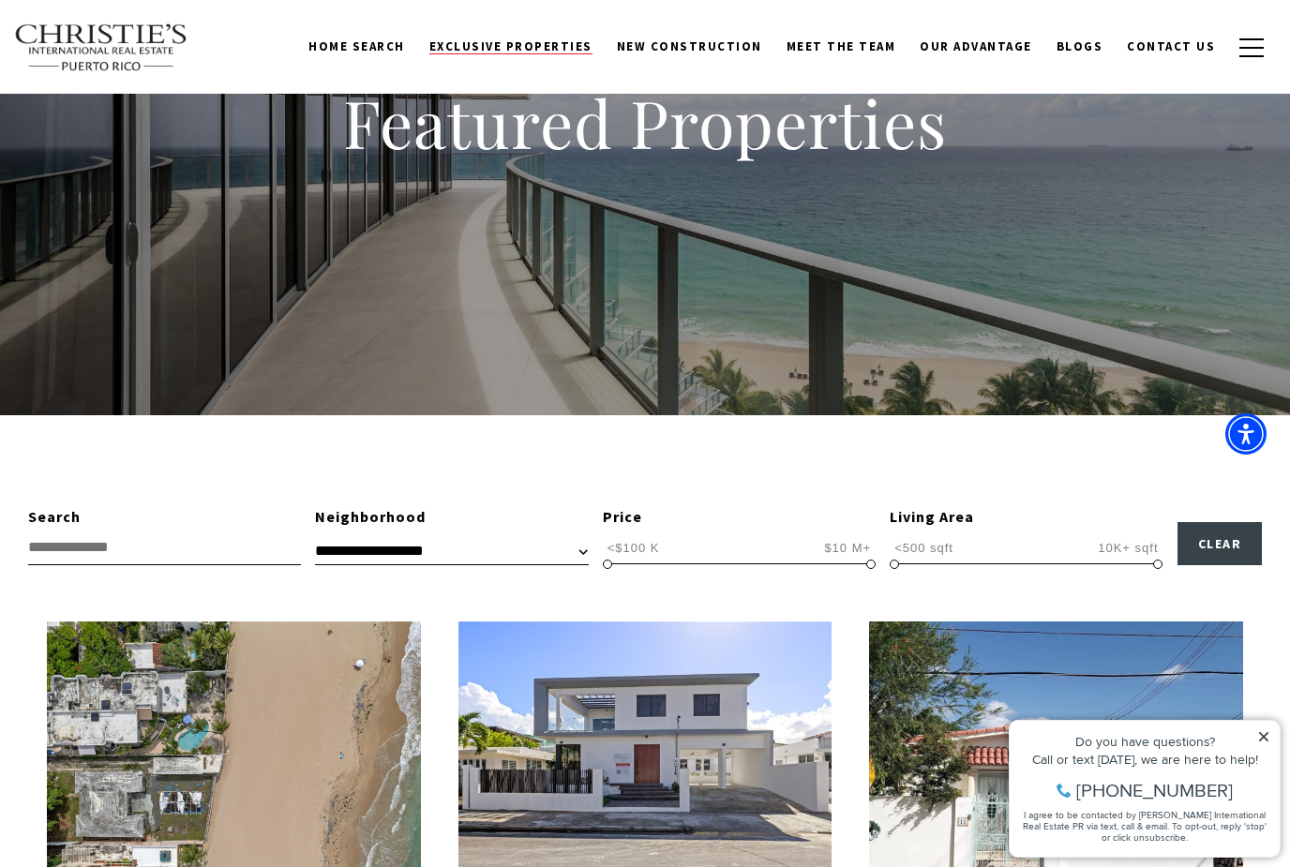
click at [515, 40] on span "Exclusive Properties" at bounding box center [511, 46] width 163 height 16
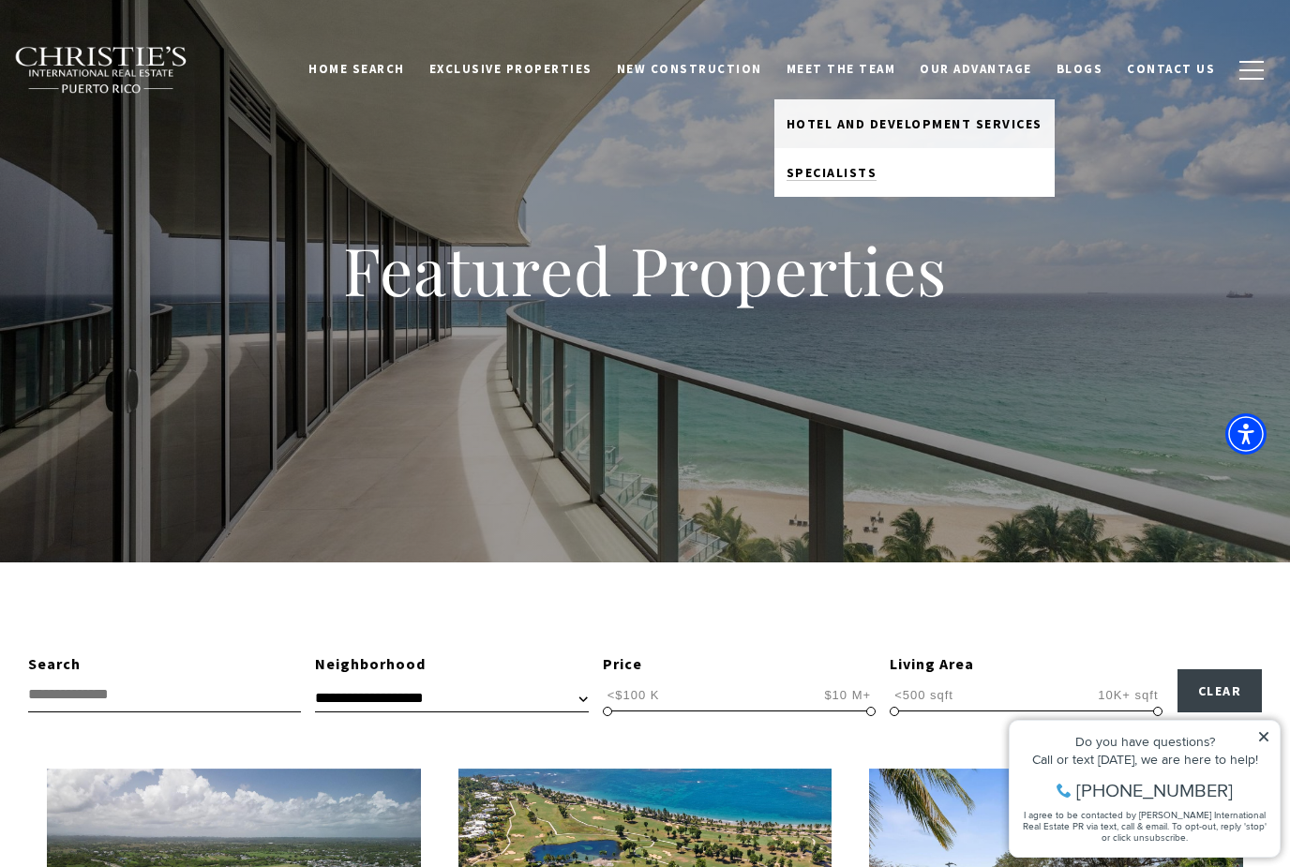
click at [878, 175] on span "Specialists" at bounding box center [832, 172] width 91 height 17
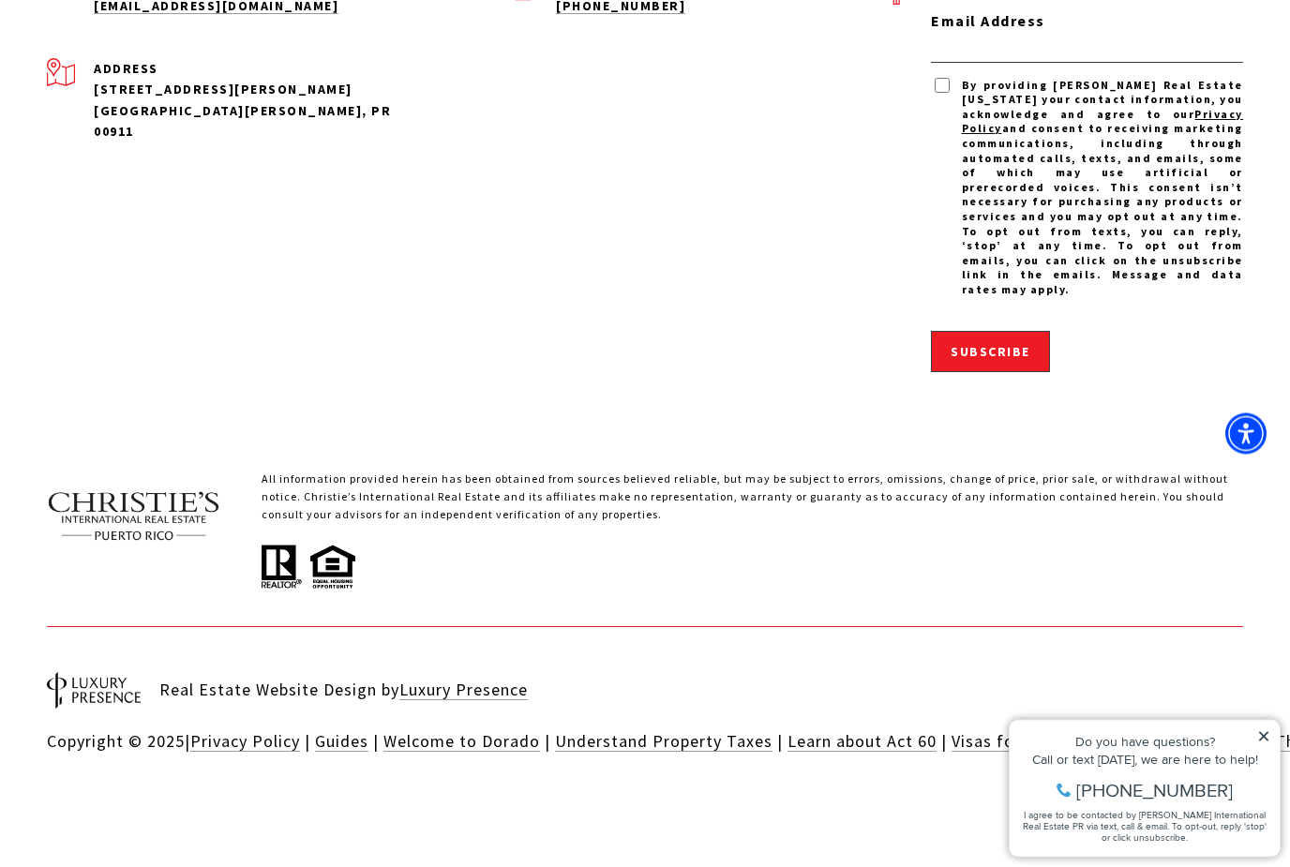
scroll to position [5821, 0]
